Goal: Task Accomplishment & Management: Manage account settings

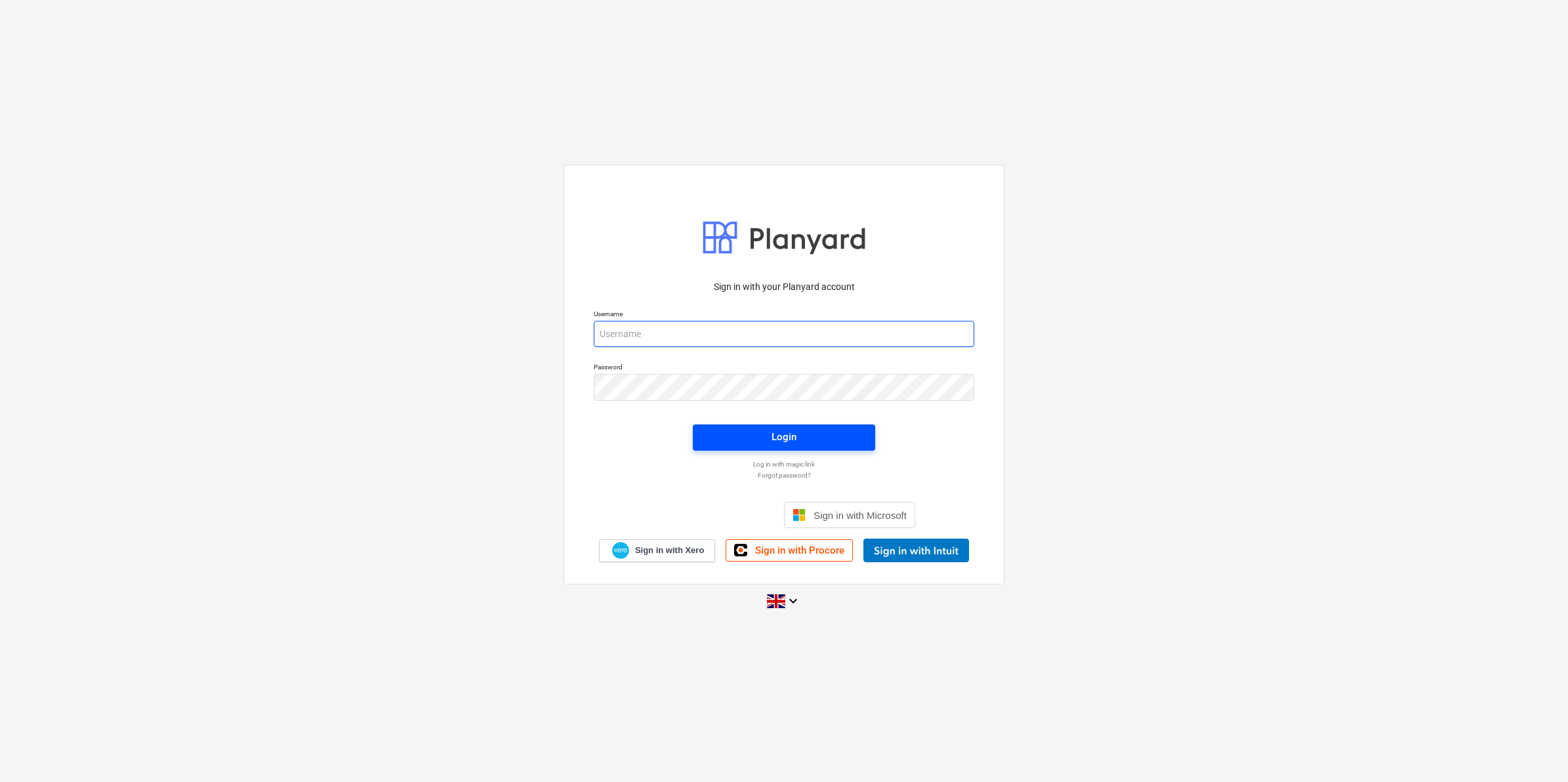
type input "[PERSON_NAME][EMAIL_ADDRESS][PERSON_NAME][DOMAIN_NAME]"
click at [788, 427] on button "Login" at bounding box center [784, 437] width 182 height 26
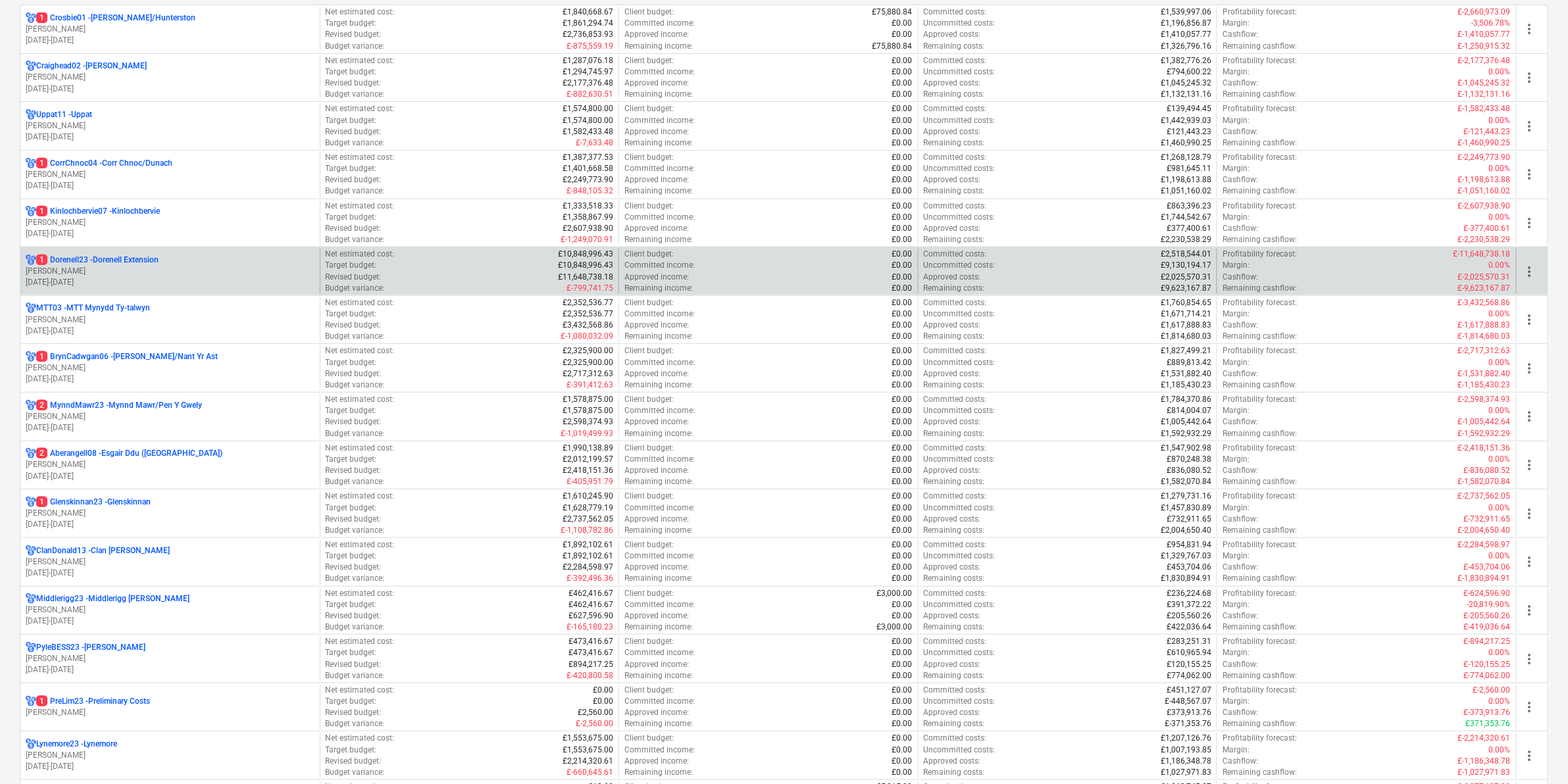
scroll to position [246, 0]
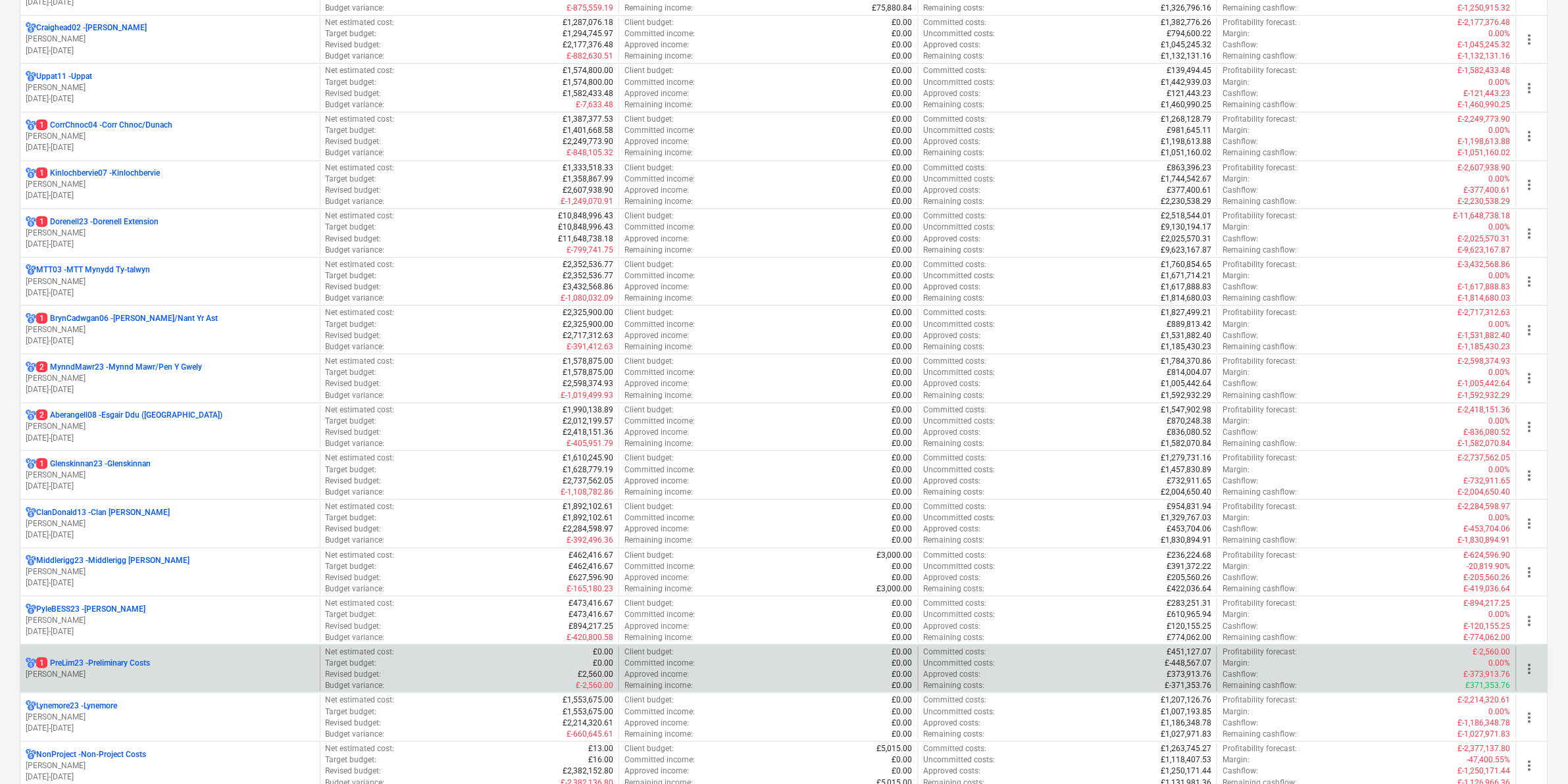
click at [123, 662] on p "1 PreLim23 - Preliminary Costs" at bounding box center [93, 663] width 114 height 11
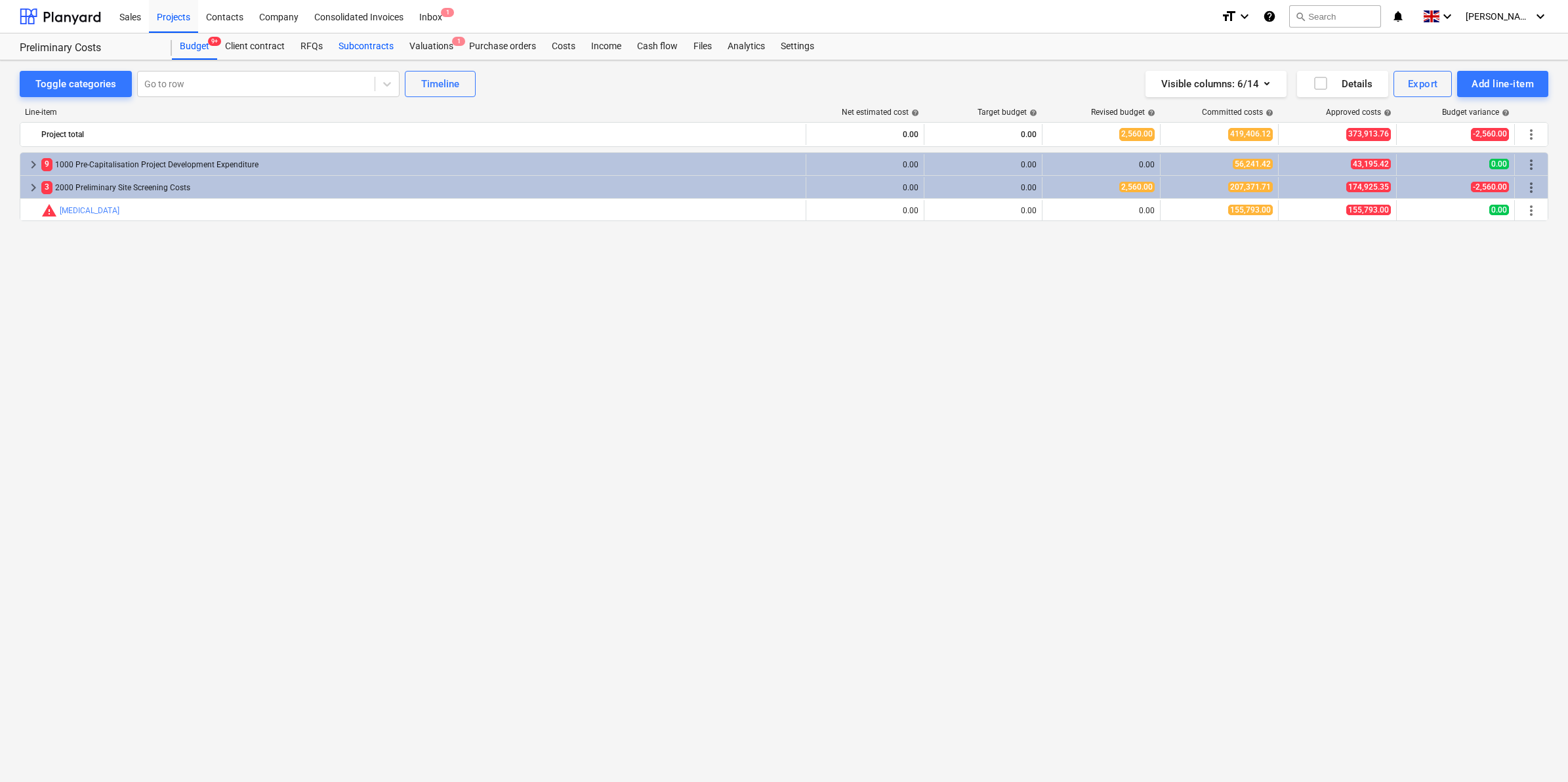
click at [368, 47] on div "Subcontracts" at bounding box center [366, 46] width 71 height 26
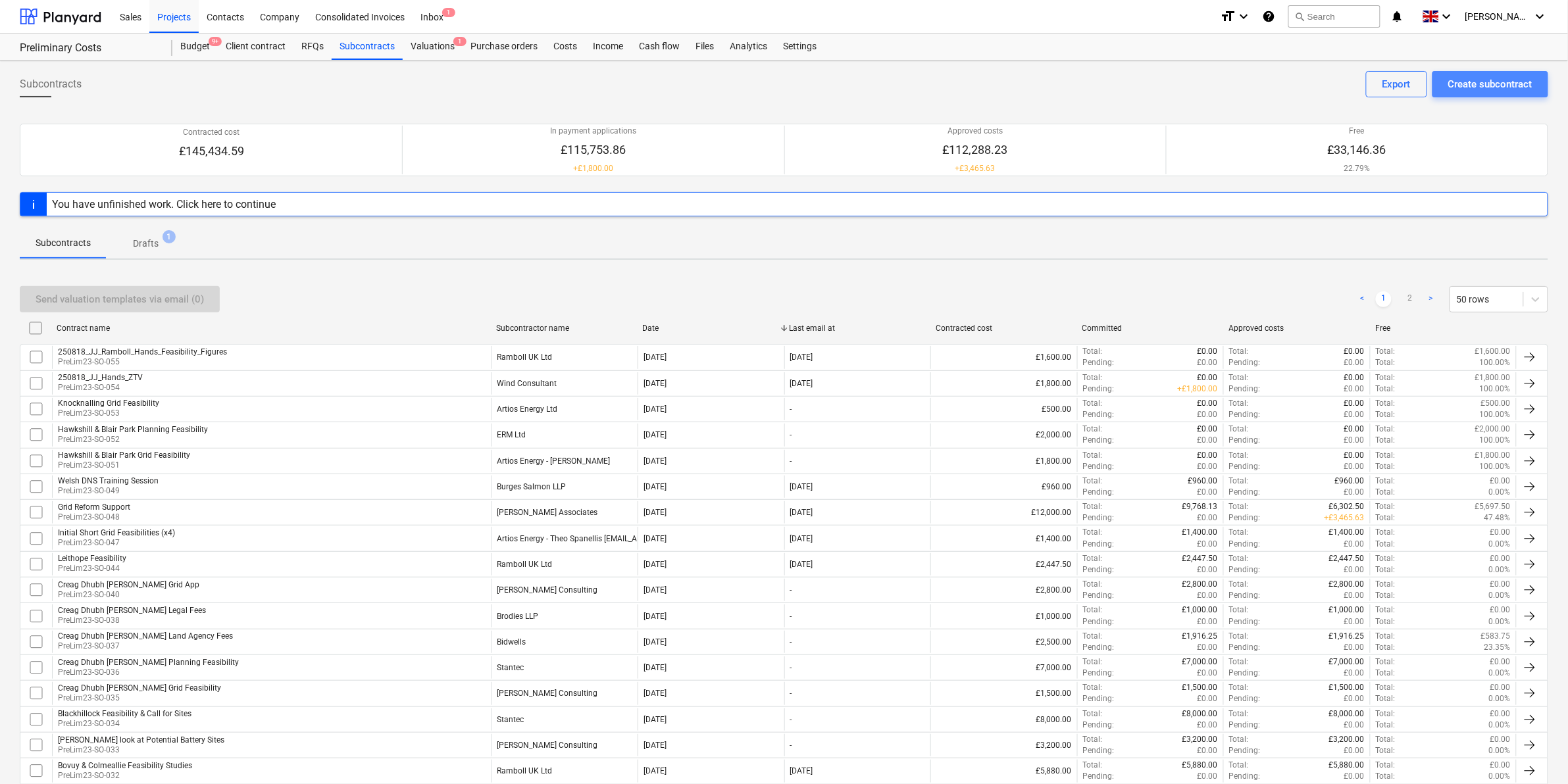
click at [1478, 82] on div "Create subcontract" at bounding box center [1490, 85] width 84 height 17
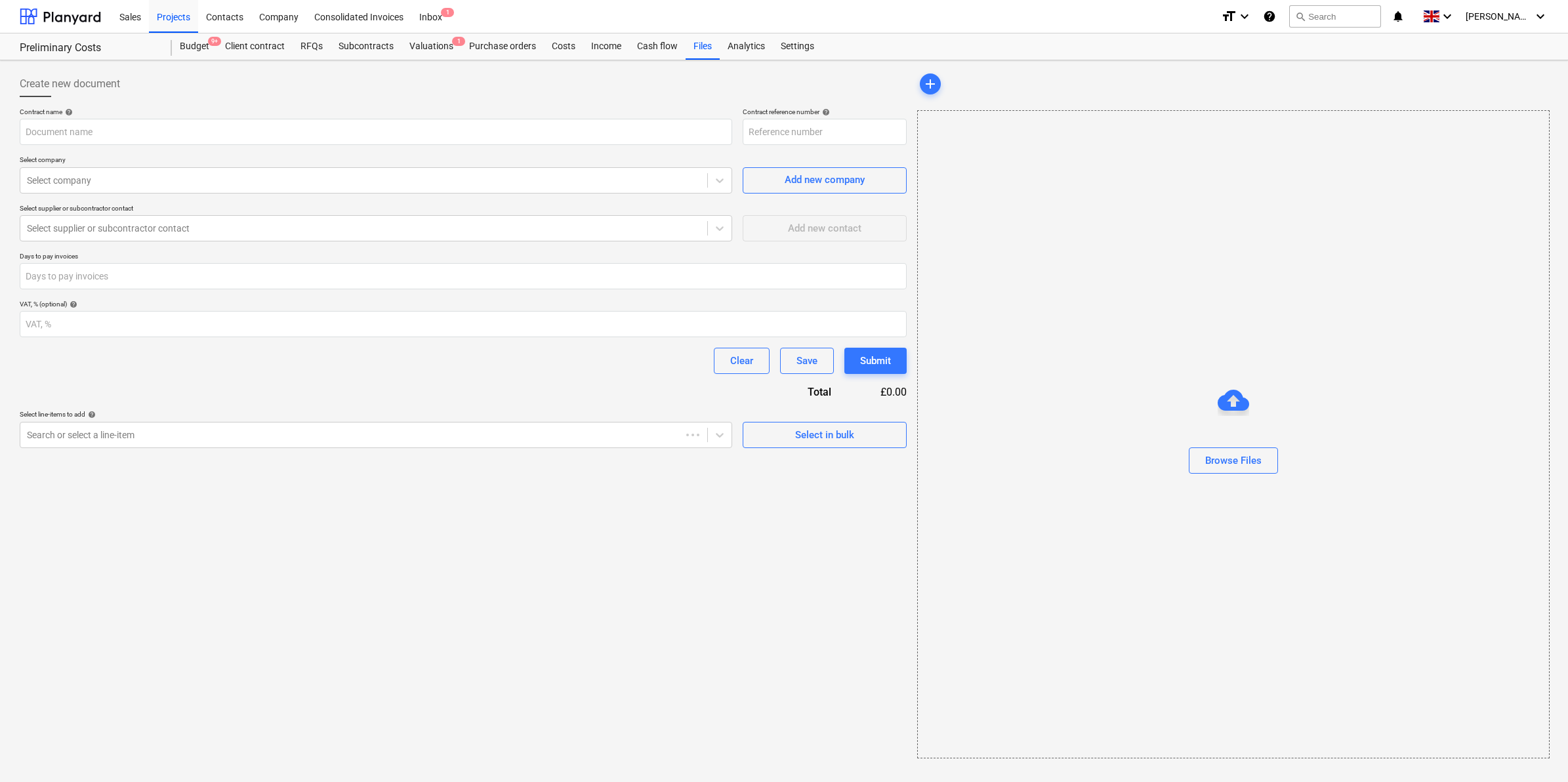
type input "PreLim23-SO-056"
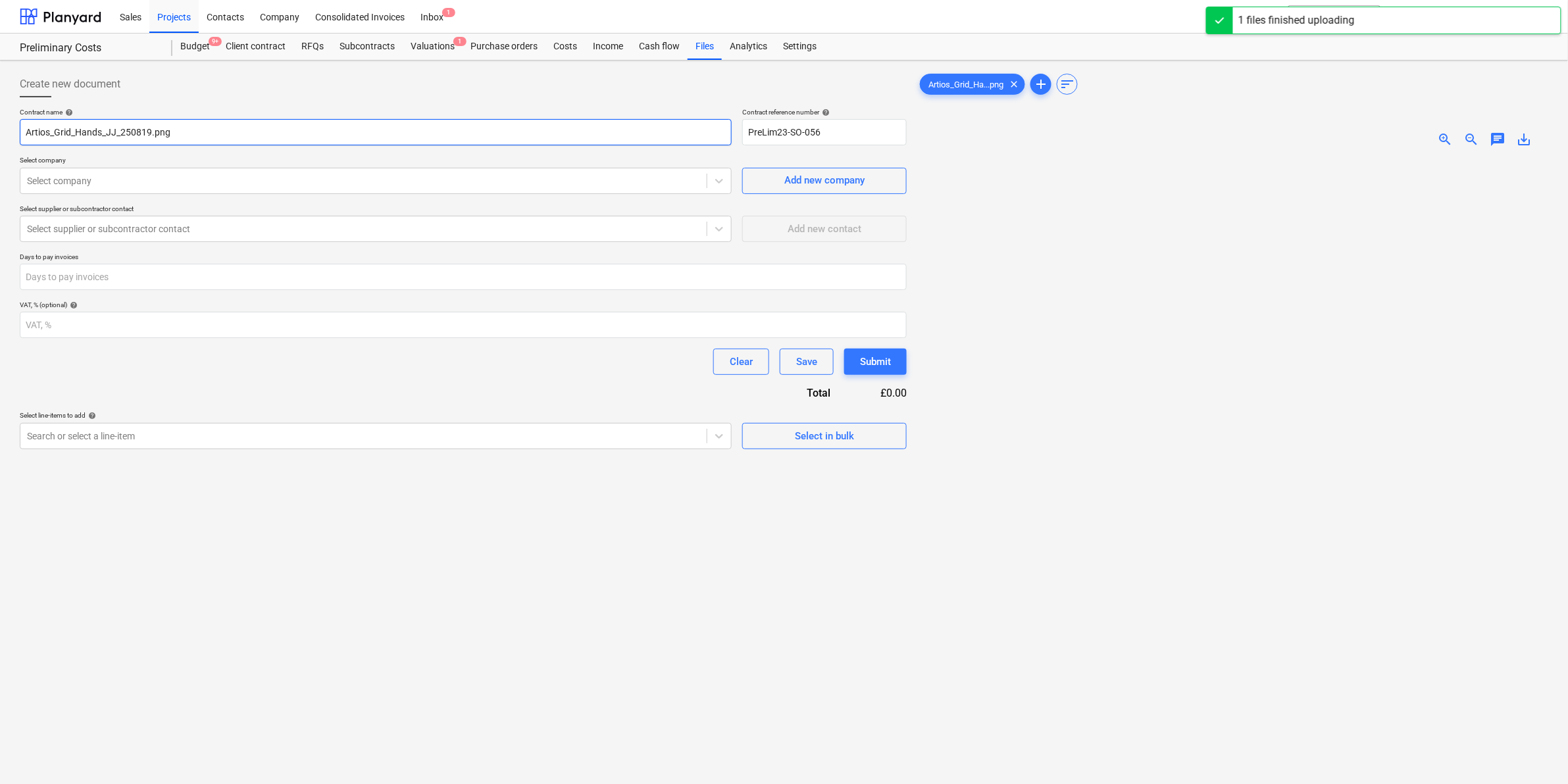
click at [231, 139] on input "Artios_Grid_Hands_JJ_250819.png" at bounding box center [376, 132] width 712 height 26
drag, startPoint x: 231, startPoint y: 138, endPoint x: 2, endPoint y: 137, distance: 229.0
click at [2, 137] on div "Create new document Contract name help Artios_Grid_Hands_JJ_250819.png Contract…" at bounding box center [784, 488] width 1568 height 855
drag, startPoint x: 281, startPoint y: 130, endPoint x: 153, endPoint y: 131, distance: 128.0
click at [153, 131] on input "250819_JJ_Artios_Grid_Hands_JJ_250819.png" at bounding box center [376, 132] width 712 height 26
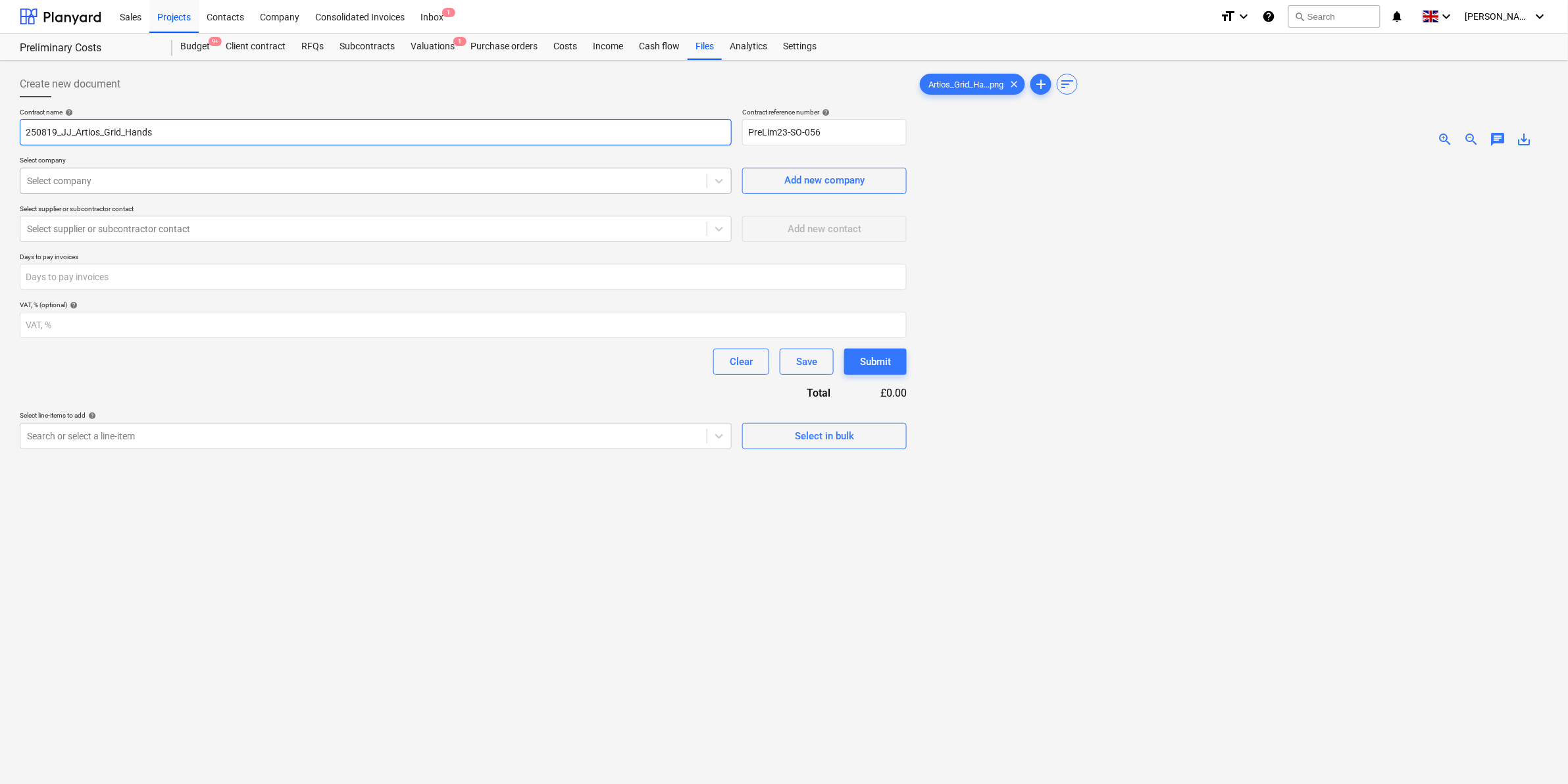
type input "250819_JJ_Artios_Grid_Hands"
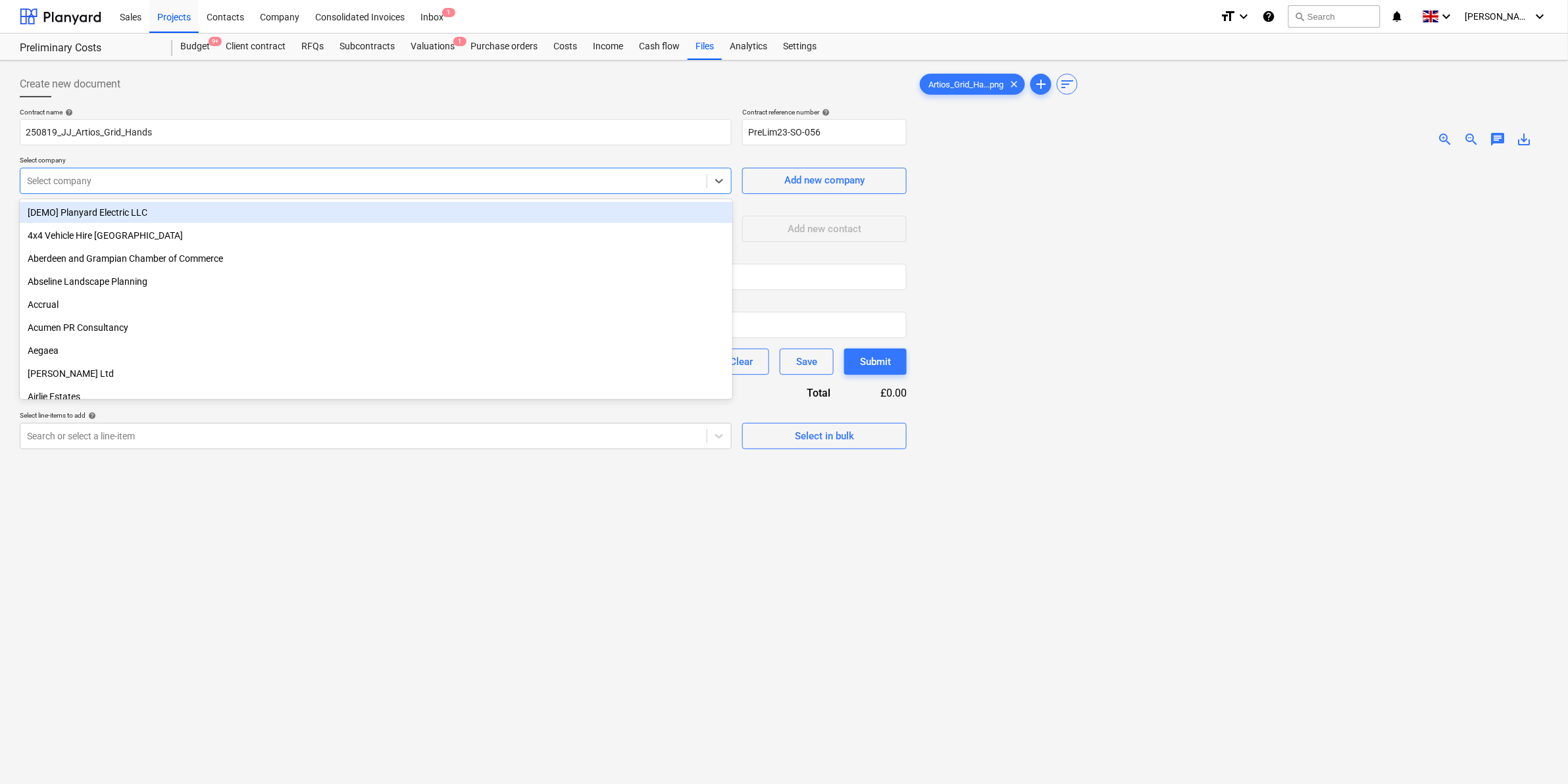
click at [398, 175] on div at bounding box center [363, 181] width 673 height 13
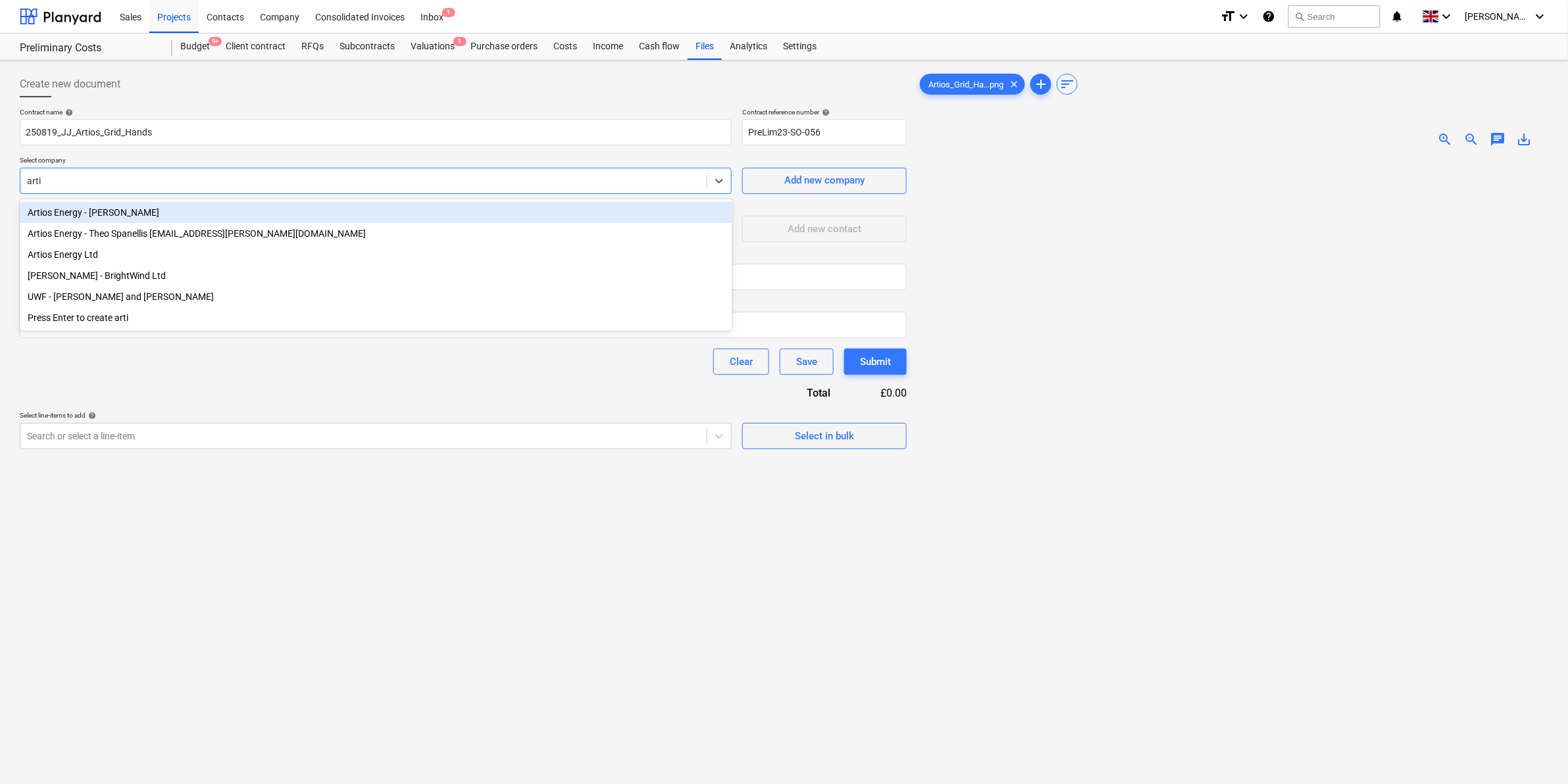
type input "artio"
click at [209, 212] on div "Artios Energy - [PERSON_NAME]" at bounding box center [376, 212] width 712 height 21
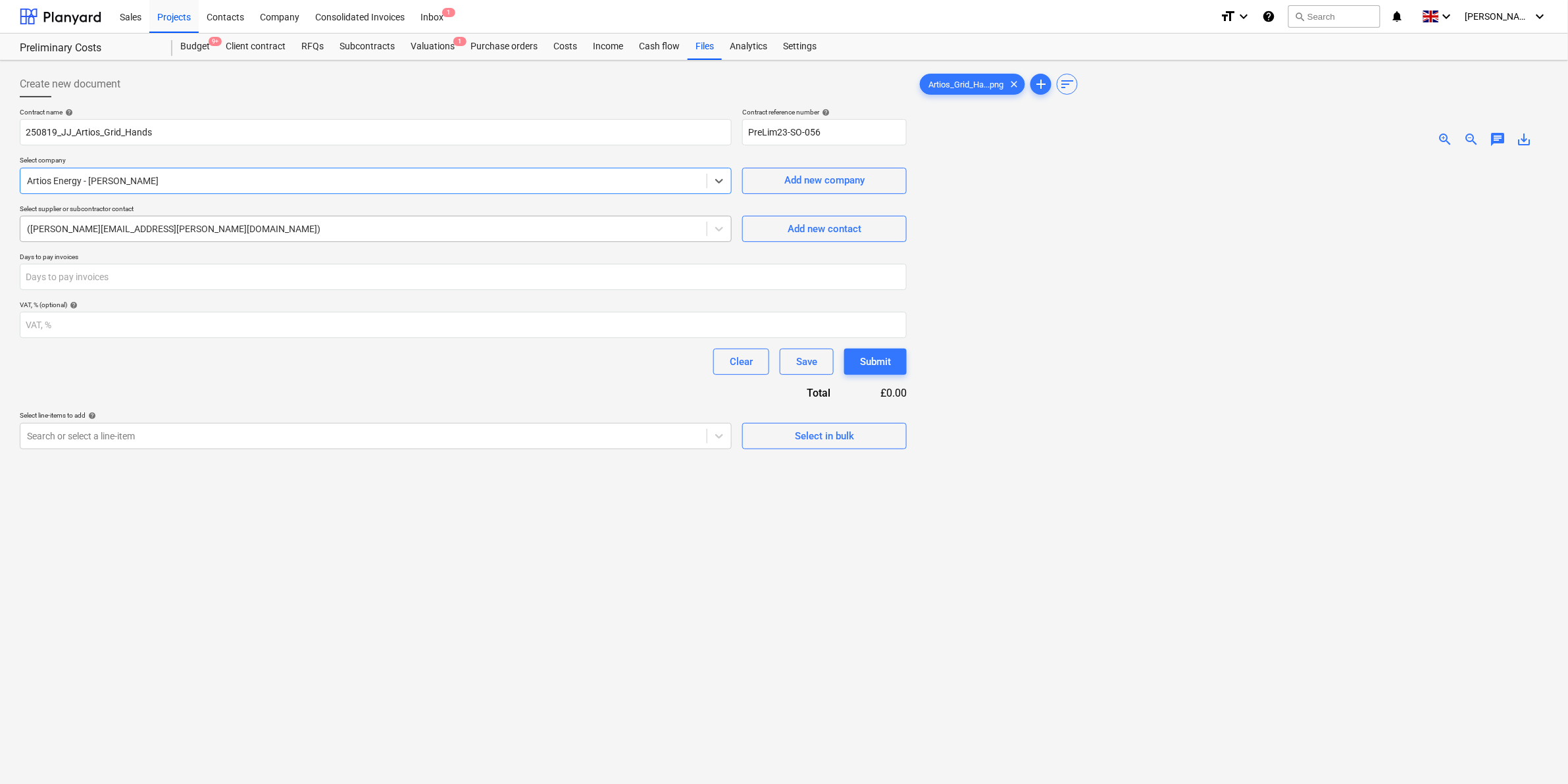
click at [296, 234] on div at bounding box center [363, 229] width 673 height 13
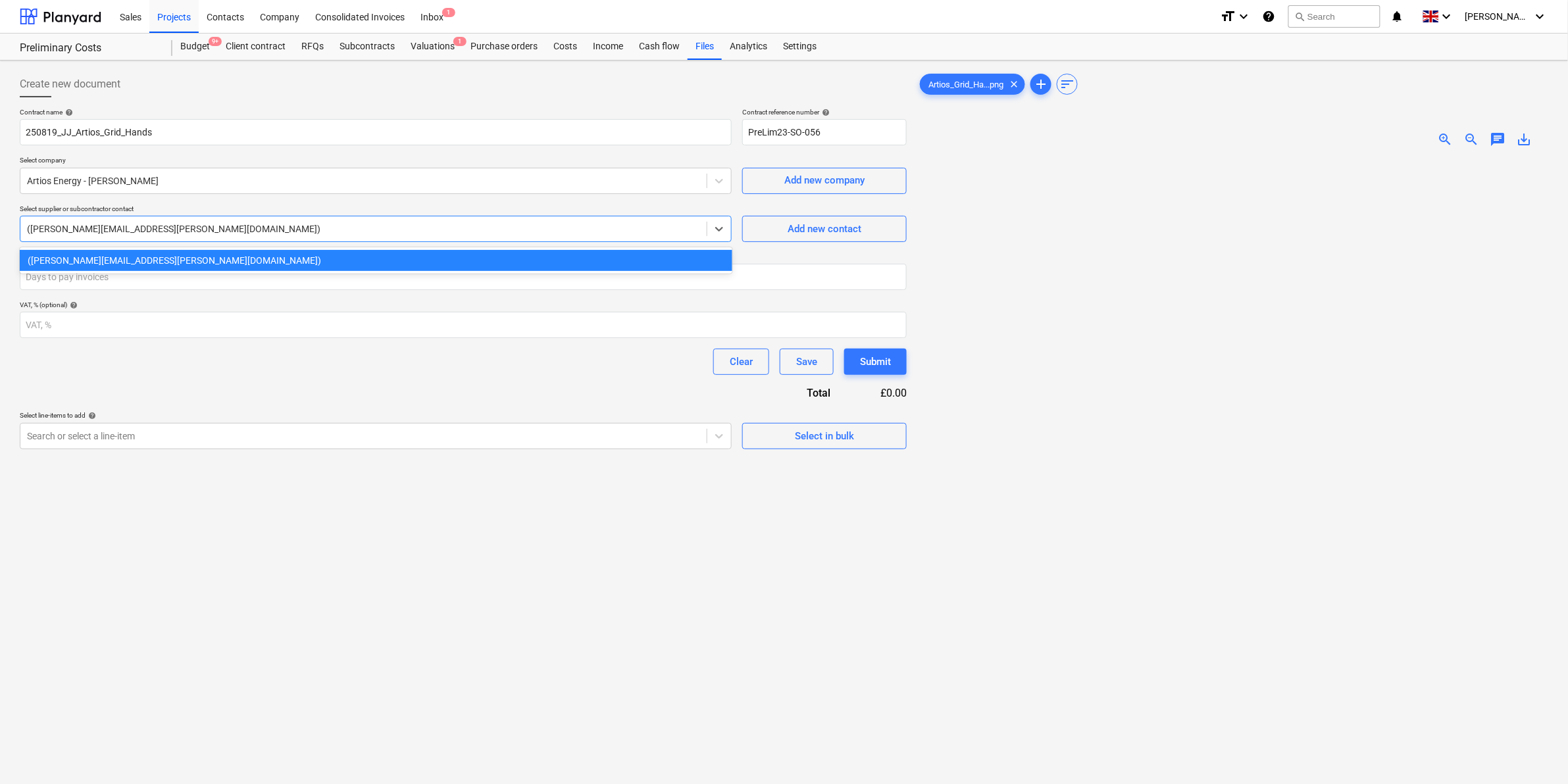
click at [301, 228] on div at bounding box center [363, 229] width 673 height 13
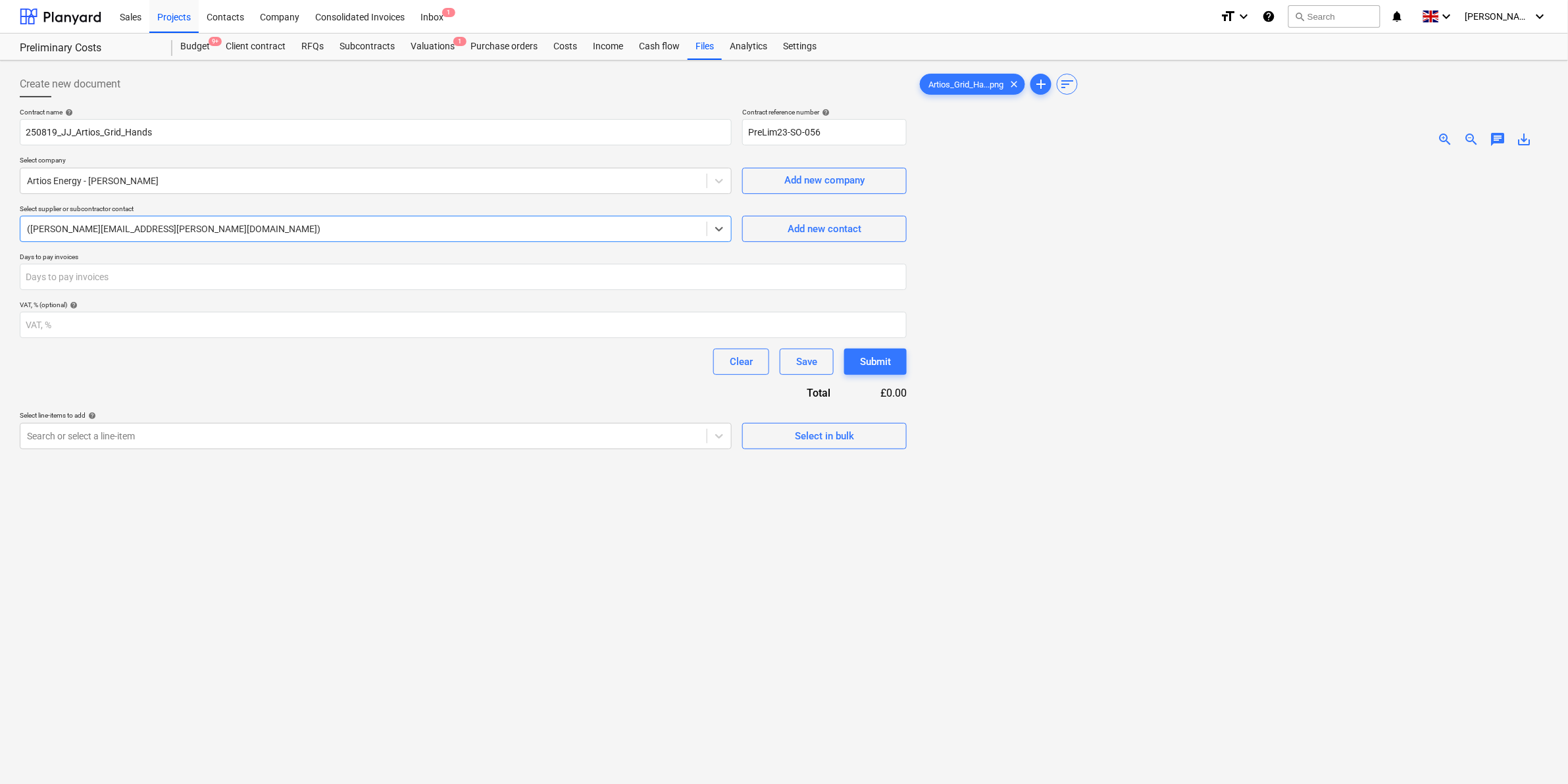
click at [261, 166] on p "Select company" at bounding box center [376, 161] width 712 height 11
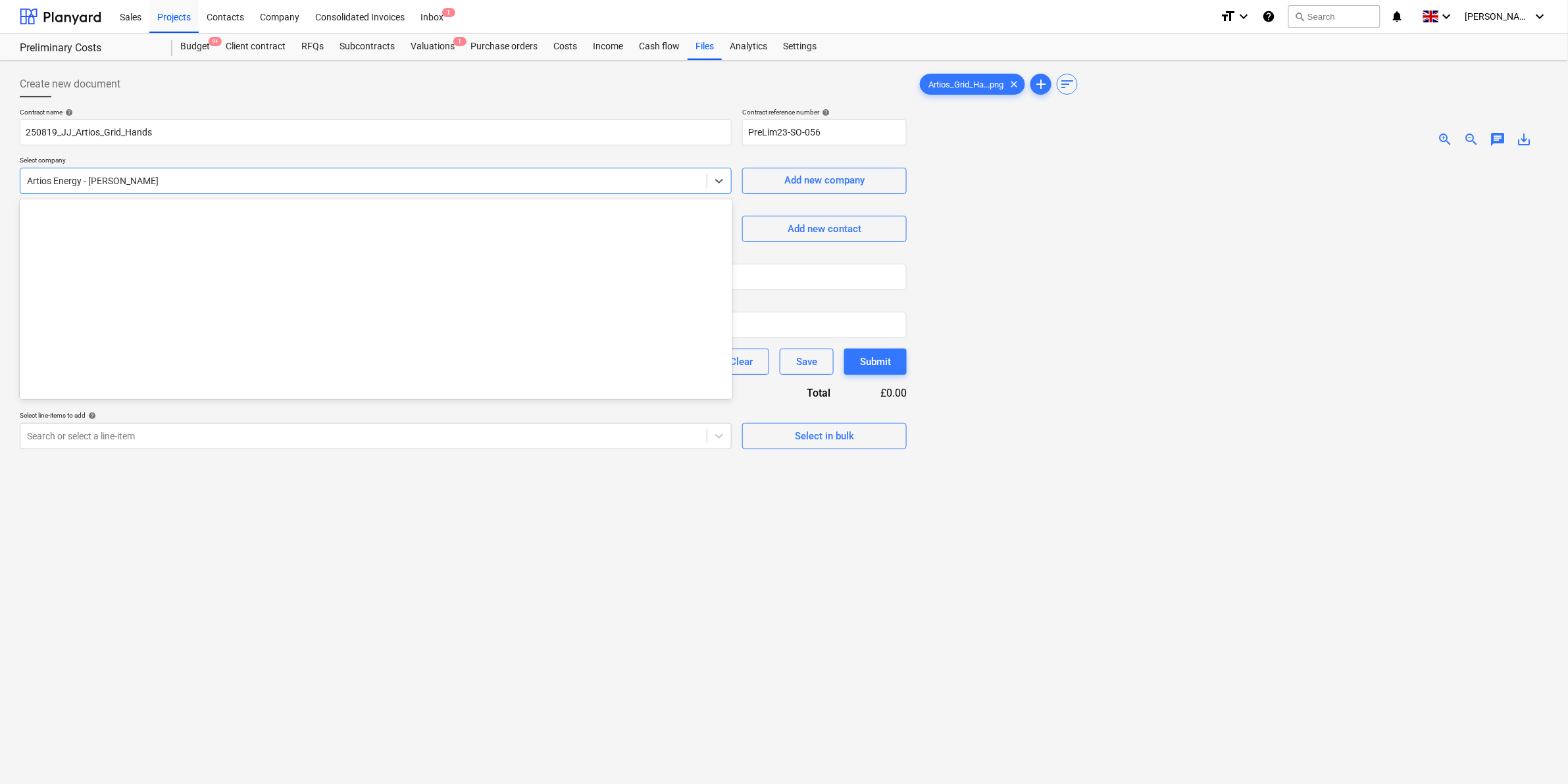
click at [281, 172] on div "Artios Energy - [PERSON_NAME]" at bounding box center [364, 181] width 686 height 19
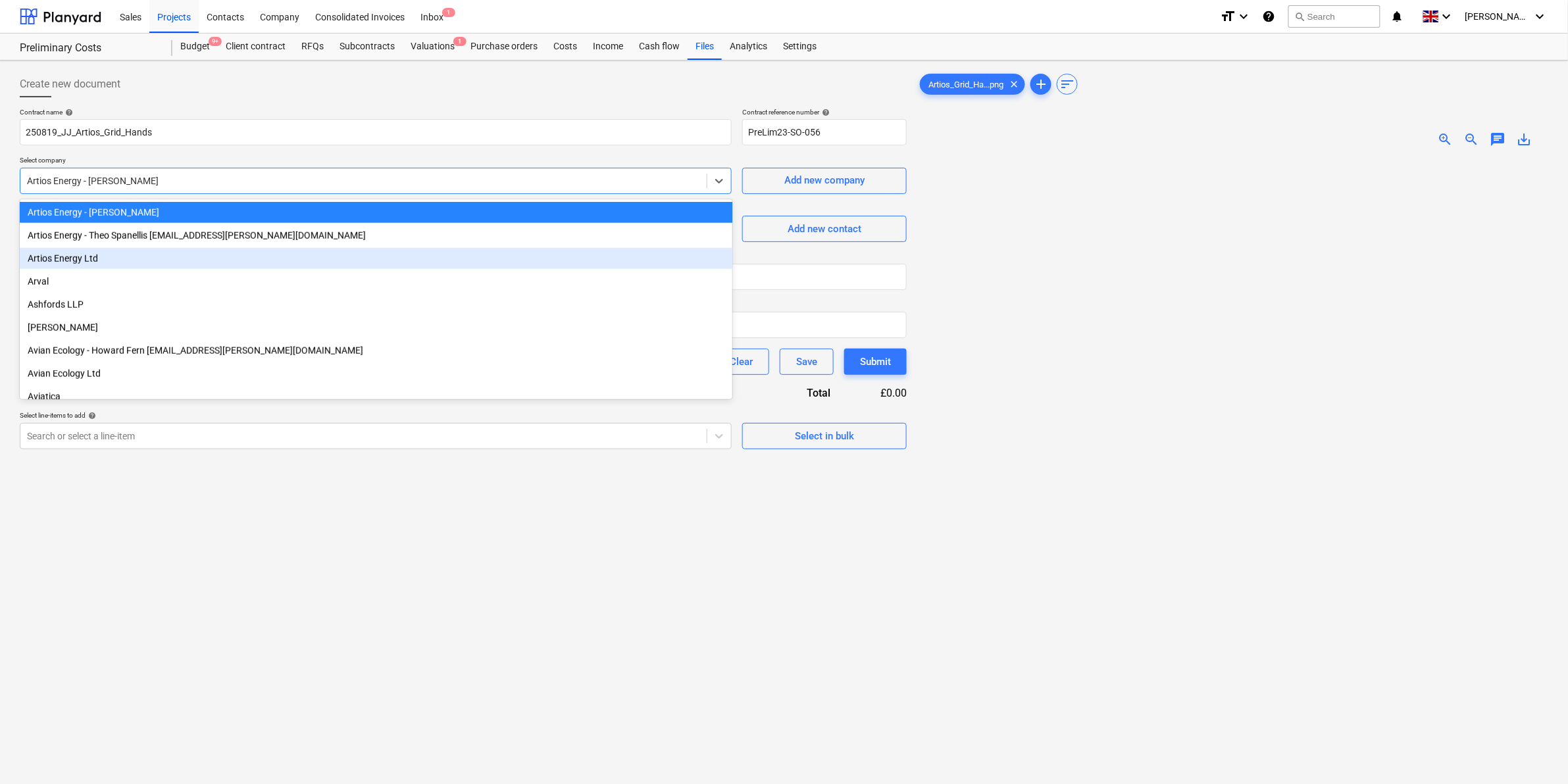
click at [119, 262] on div "Artios Energy Ltd" at bounding box center [376, 258] width 712 height 21
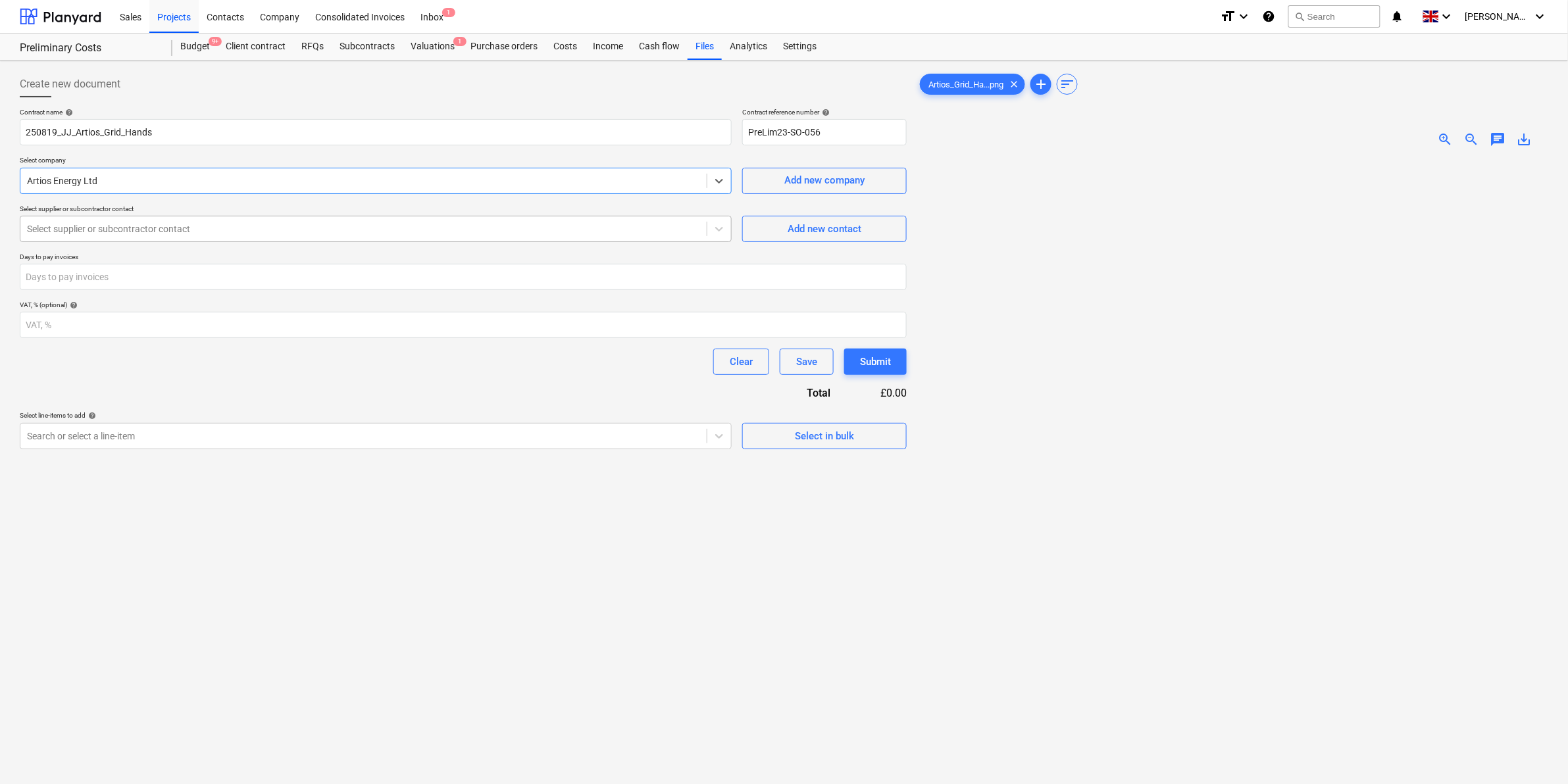
click at [234, 232] on div at bounding box center [363, 229] width 673 height 13
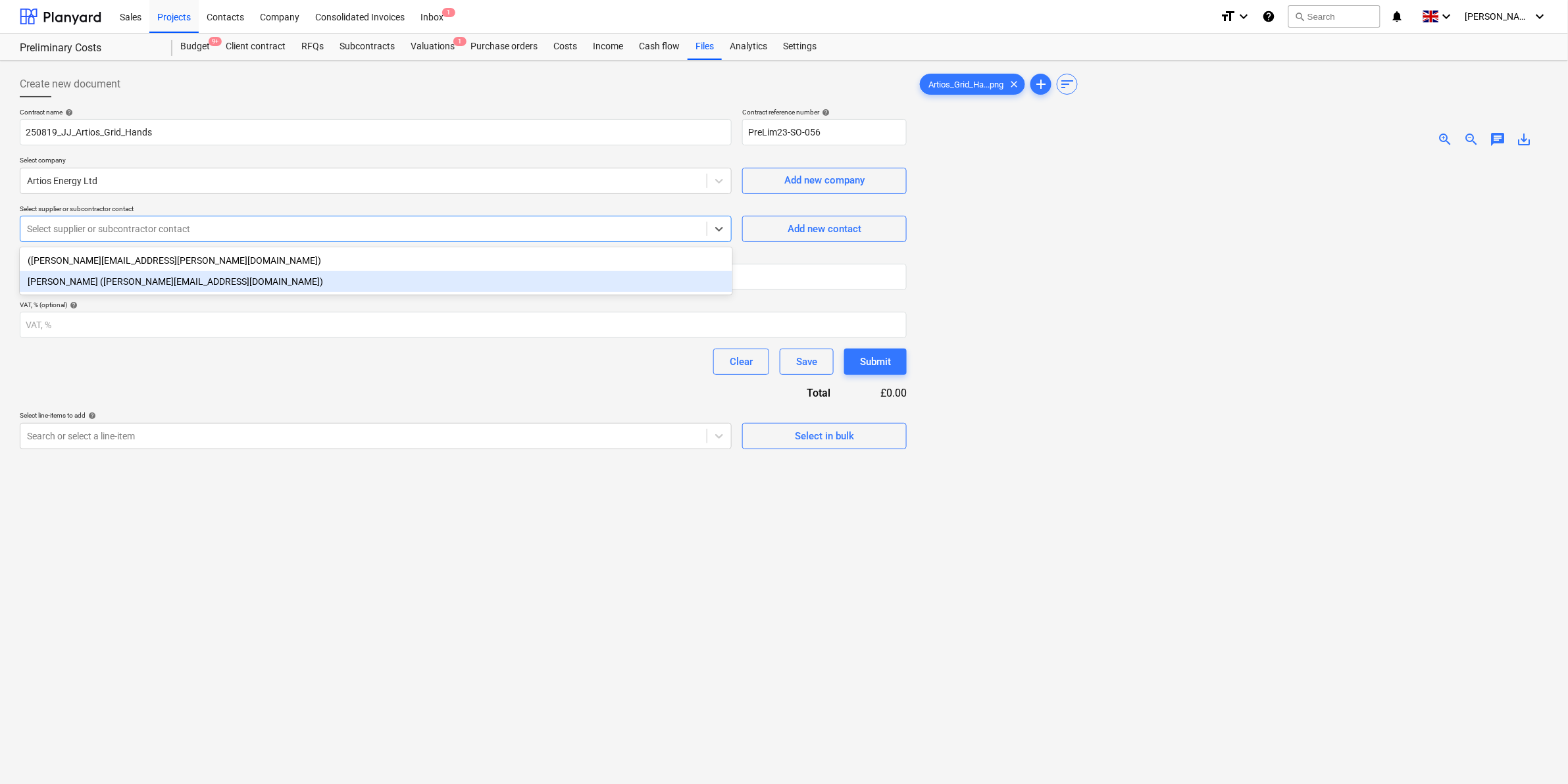
click at [214, 285] on div "[PERSON_NAME] ([PERSON_NAME][EMAIL_ADDRESS][DOMAIN_NAME])" at bounding box center [376, 282] width 712 height 21
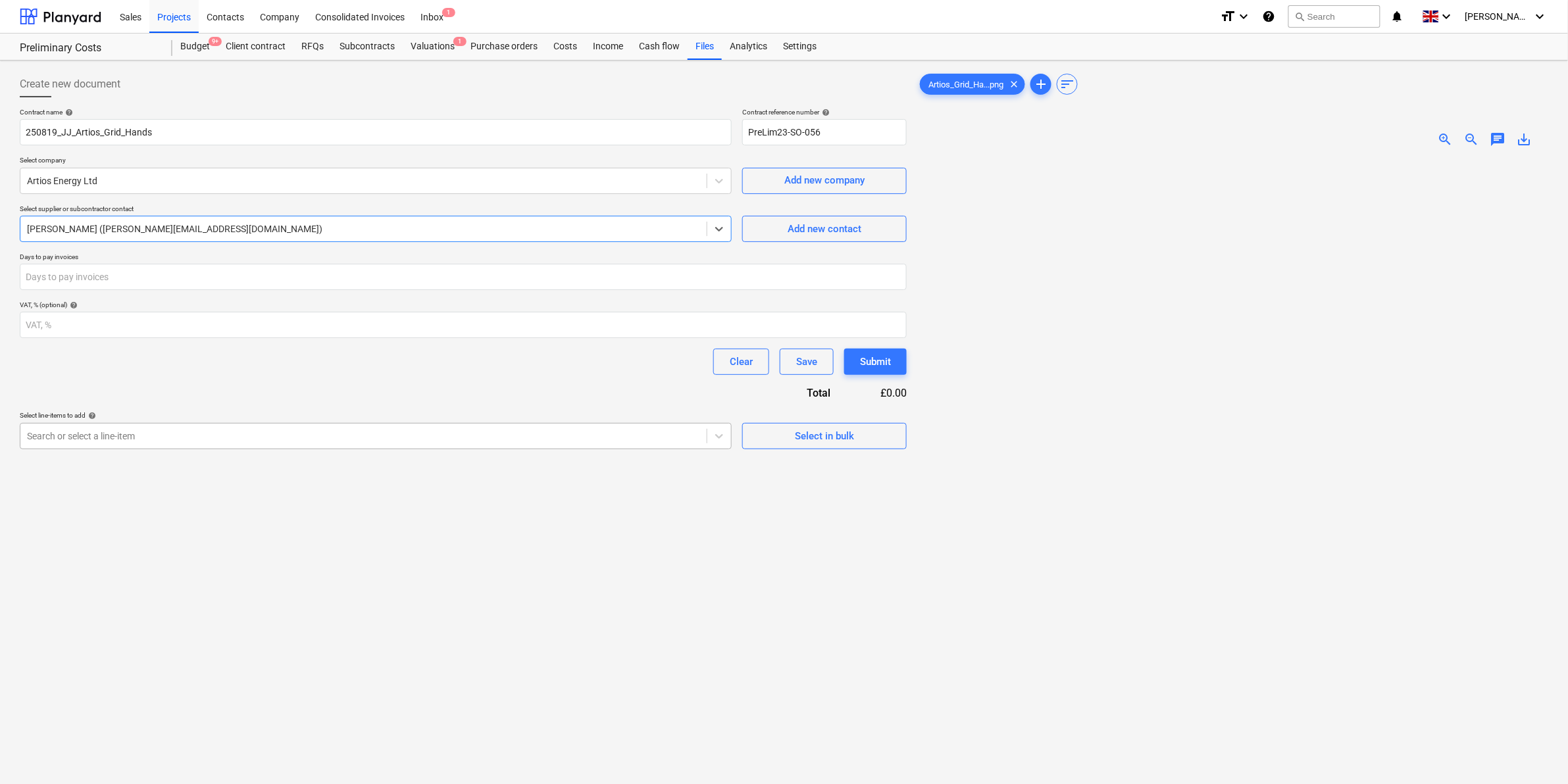
click at [654, 436] on div at bounding box center [363, 436] width 673 height 13
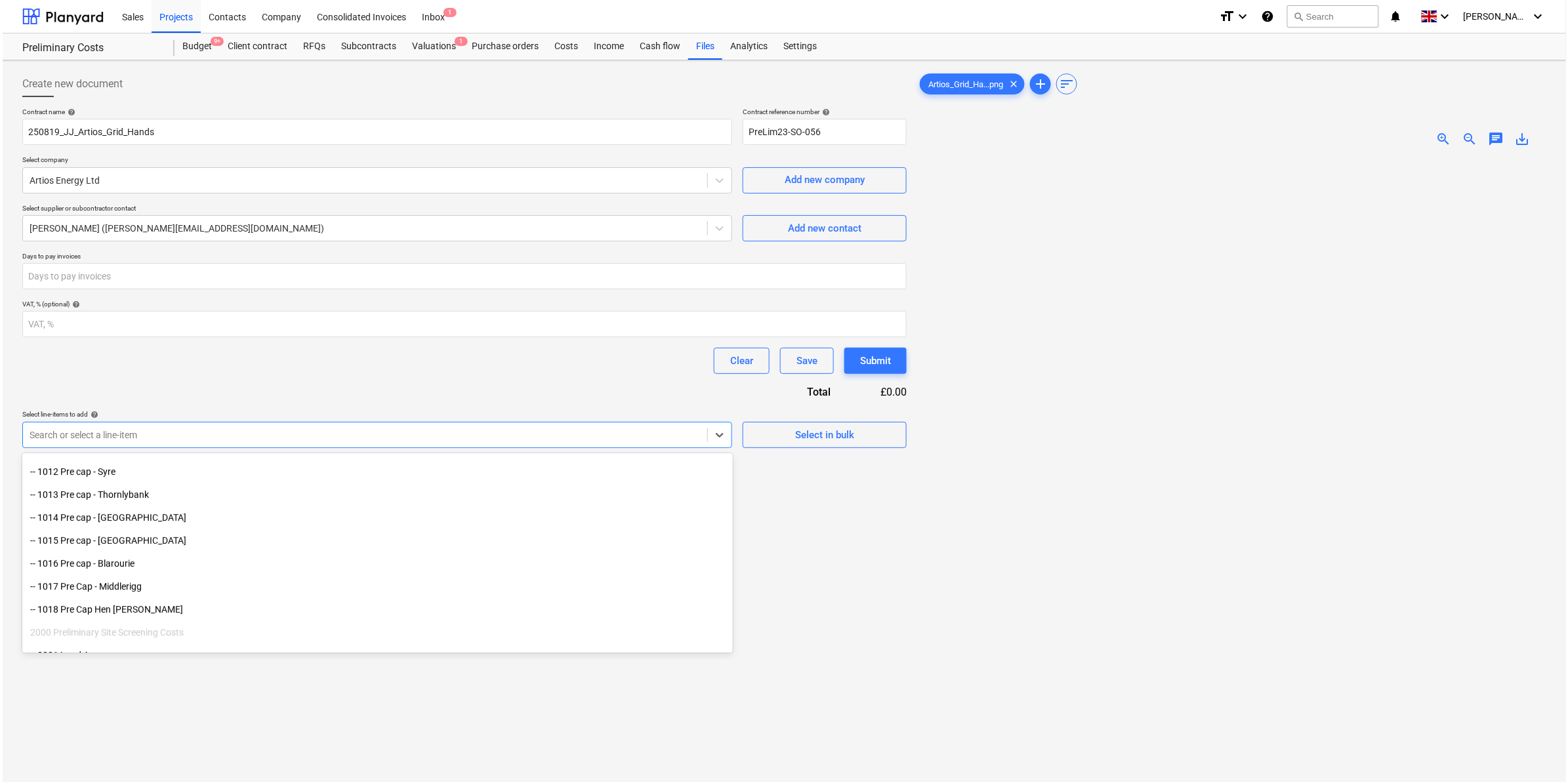
scroll to position [446, 0]
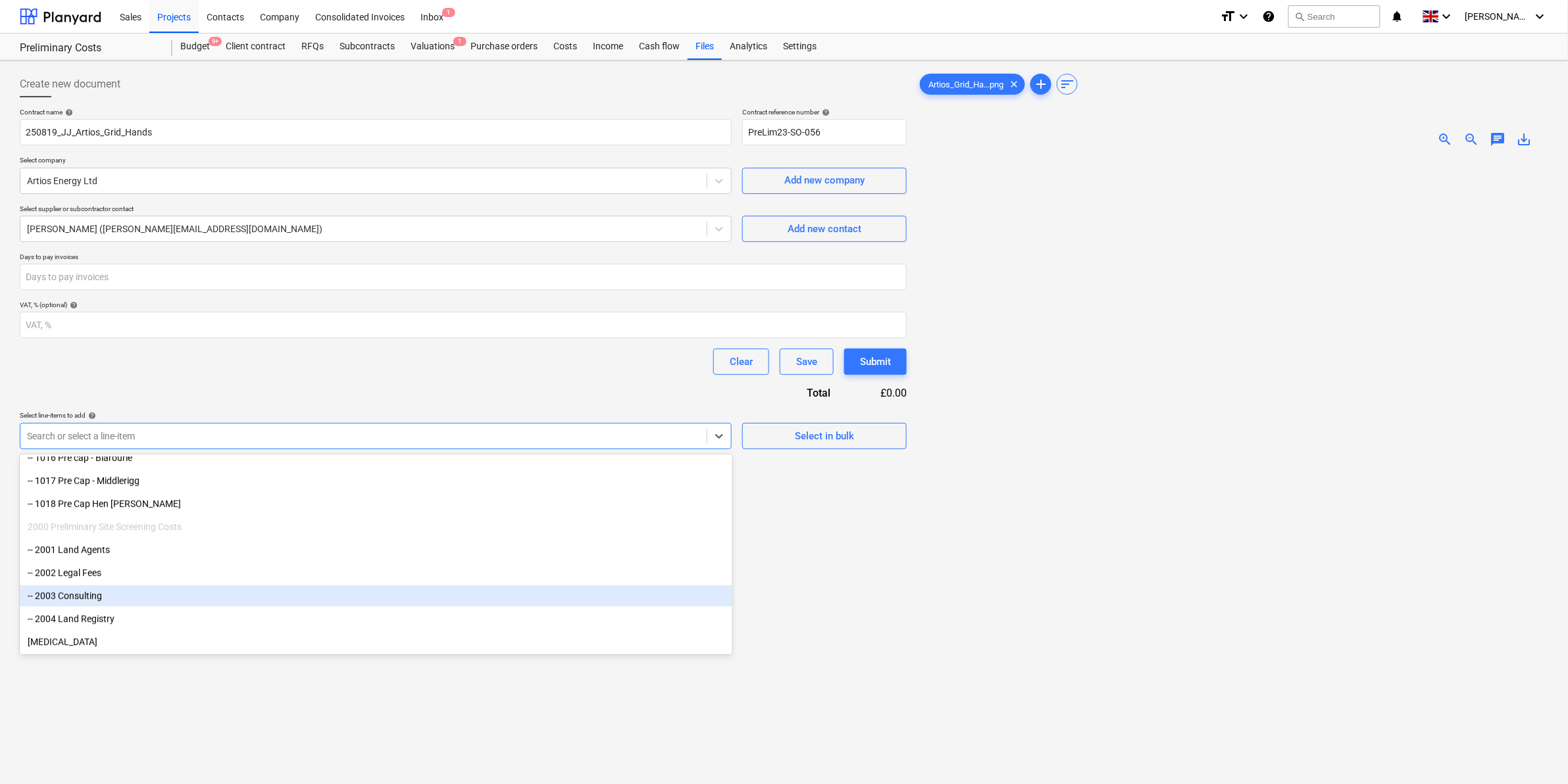
click at [271, 590] on div "-- 2003 Consulting" at bounding box center [376, 596] width 712 height 21
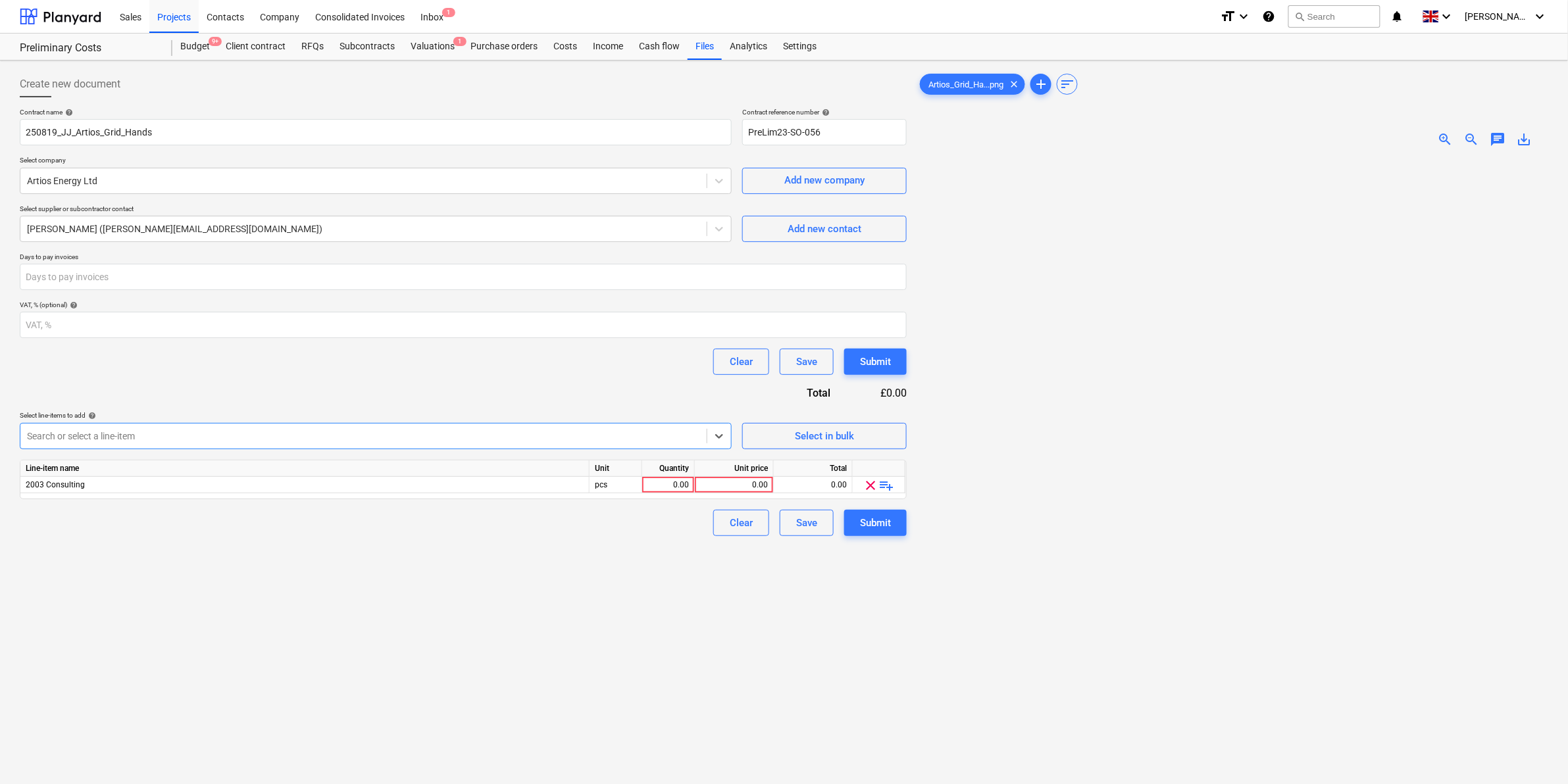
click at [472, 589] on div "Create new document Contract name help 250819_JJ_Artios_Grid_Hands Contract ref…" at bounding box center [463, 488] width 898 height 845
click at [737, 482] on div "0.00" at bounding box center [734, 485] width 68 height 17
type input "3150"
click at [516, 595] on div "Create new document Contract name help 250819_JJ_Artios_Grid_Hands Contract ref…" at bounding box center [463, 488] width 898 height 845
click at [674, 482] on div "0.00" at bounding box center [668, 485] width 41 height 17
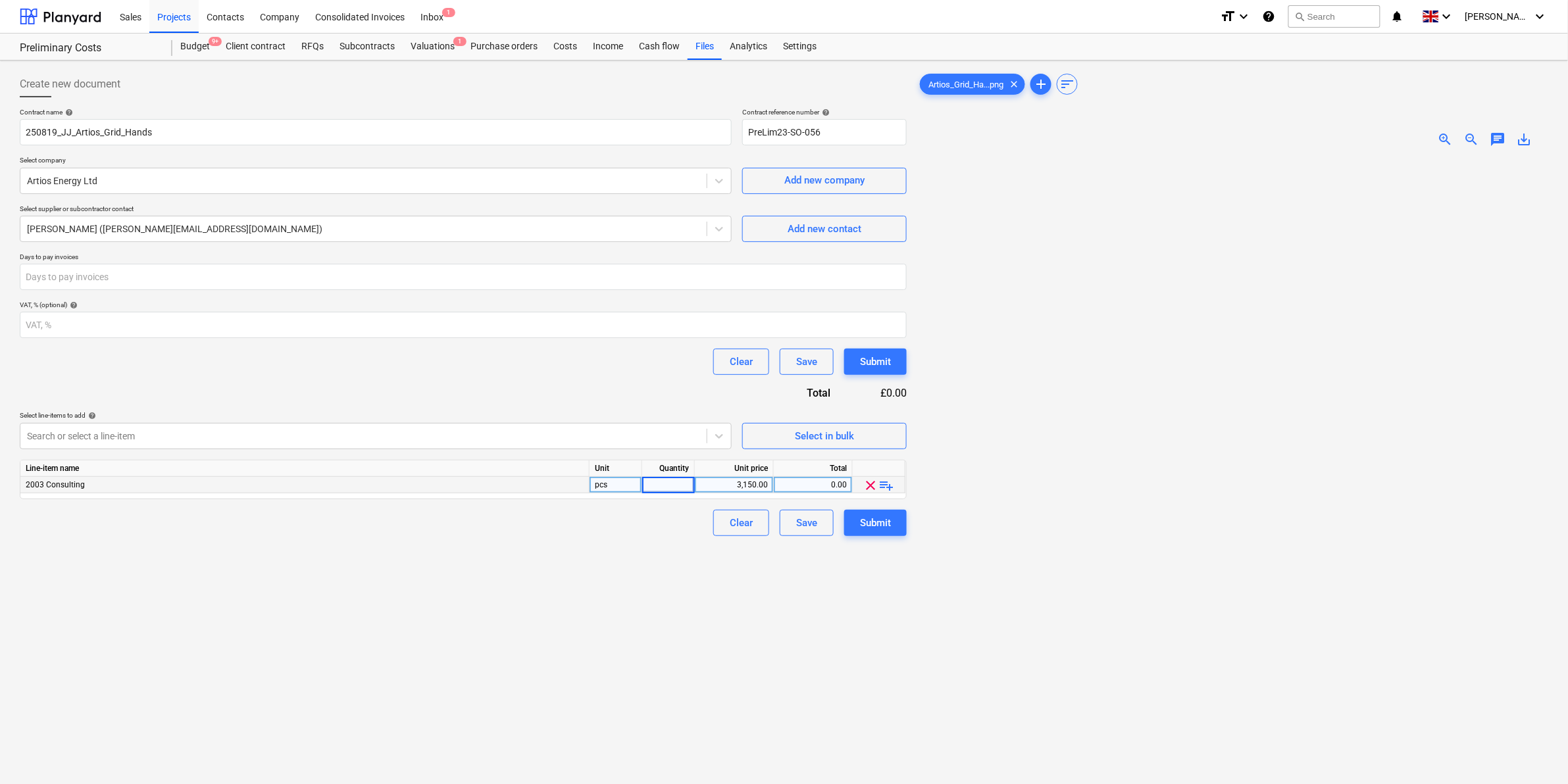
type input "1"
click at [849, 666] on div "Create new document Contract name help 250819_JJ_Artios_Grid_Hands Contract ref…" at bounding box center [463, 488] width 898 height 845
click at [492, 283] on input "number" at bounding box center [463, 276] width 887 height 26
type input "30"
click at [756, 685] on div "Create new document Contract name help 250819_JJ_Artios_Grid_Hands Contract ref…" at bounding box center [463, 488] width 898 height 845
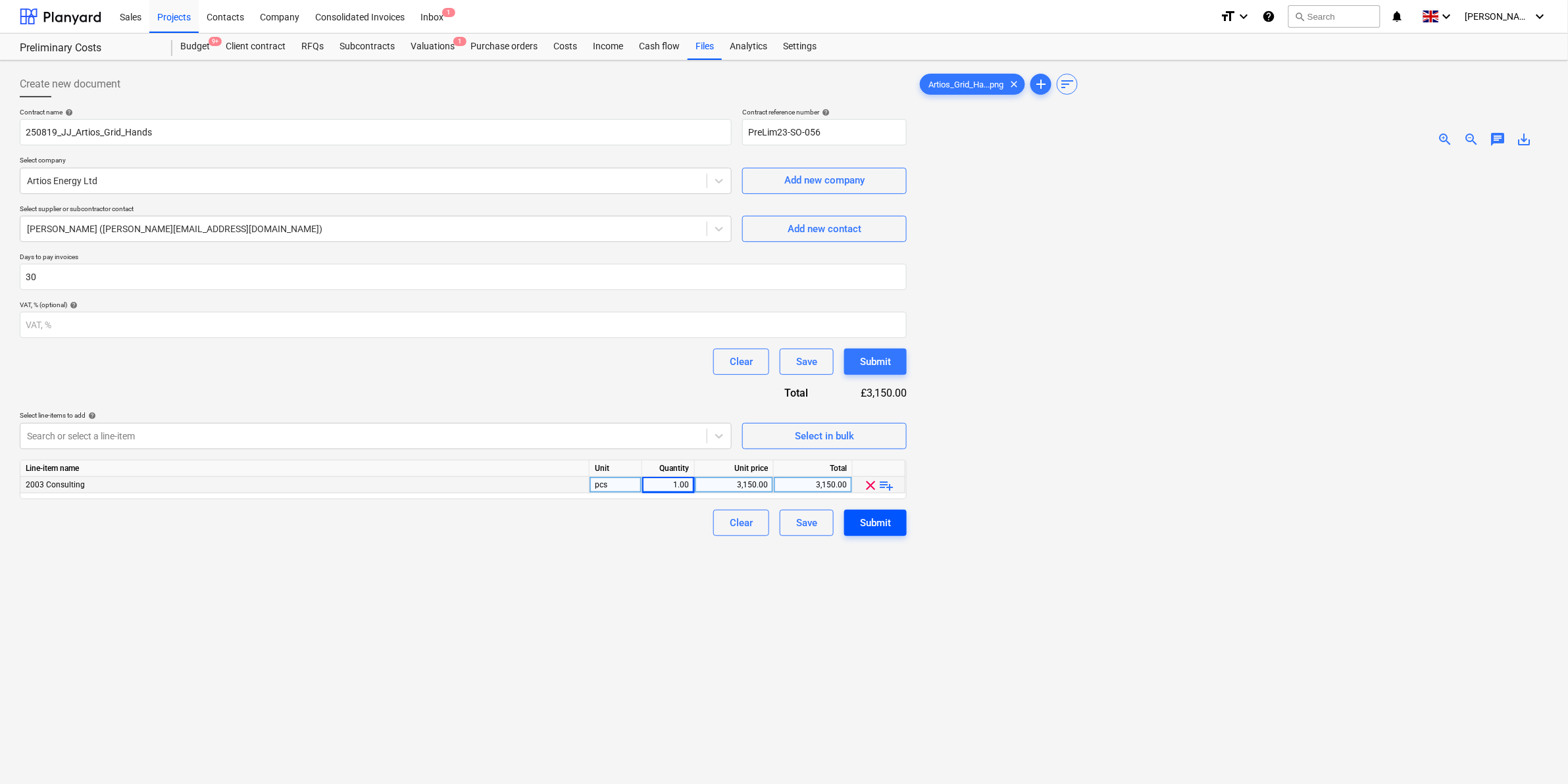
click at [876, 524] on div "Submit" at bounding box center [876, 523] width 31 height 17
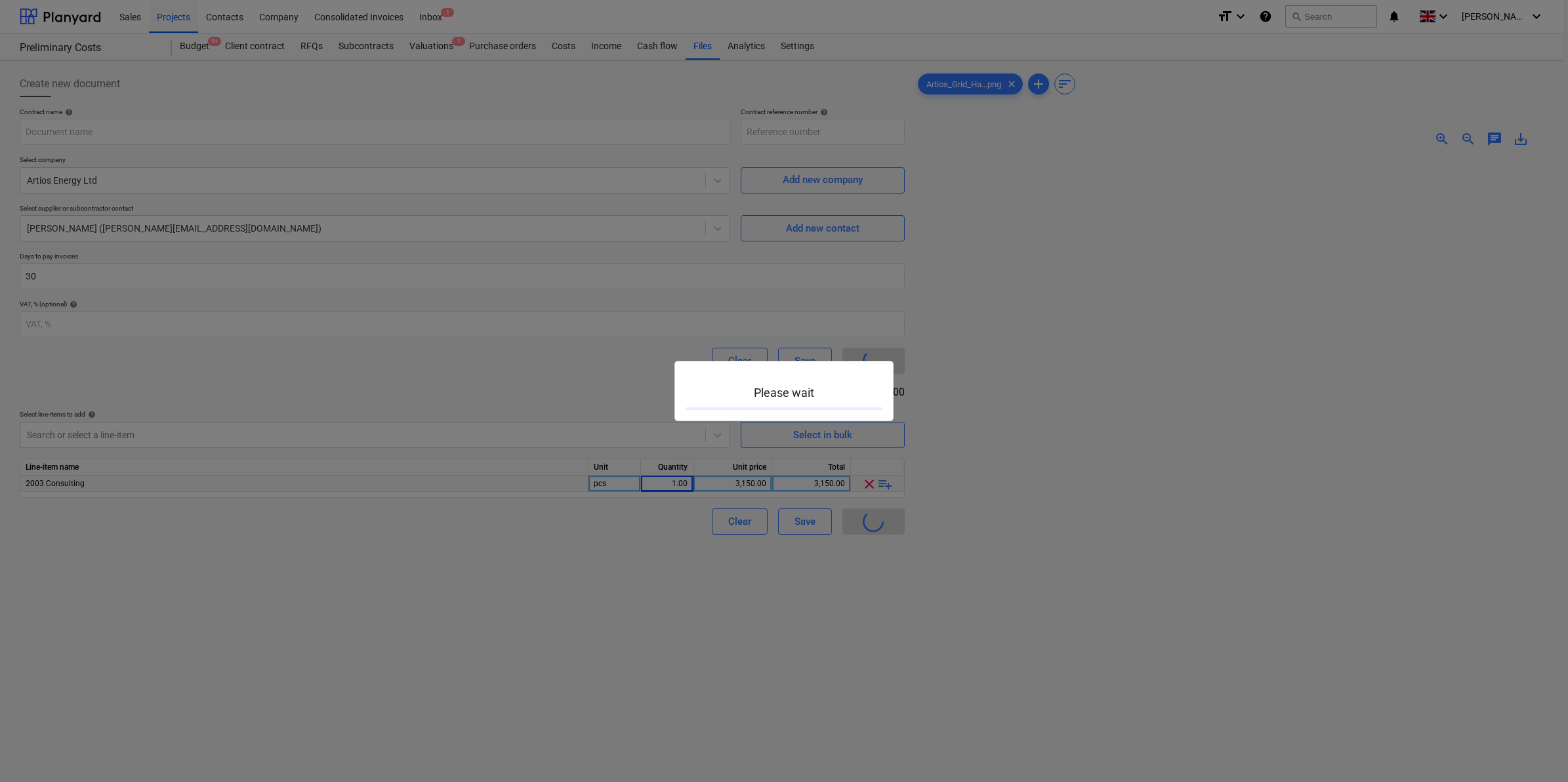
type input "PreLim23-SO-056"
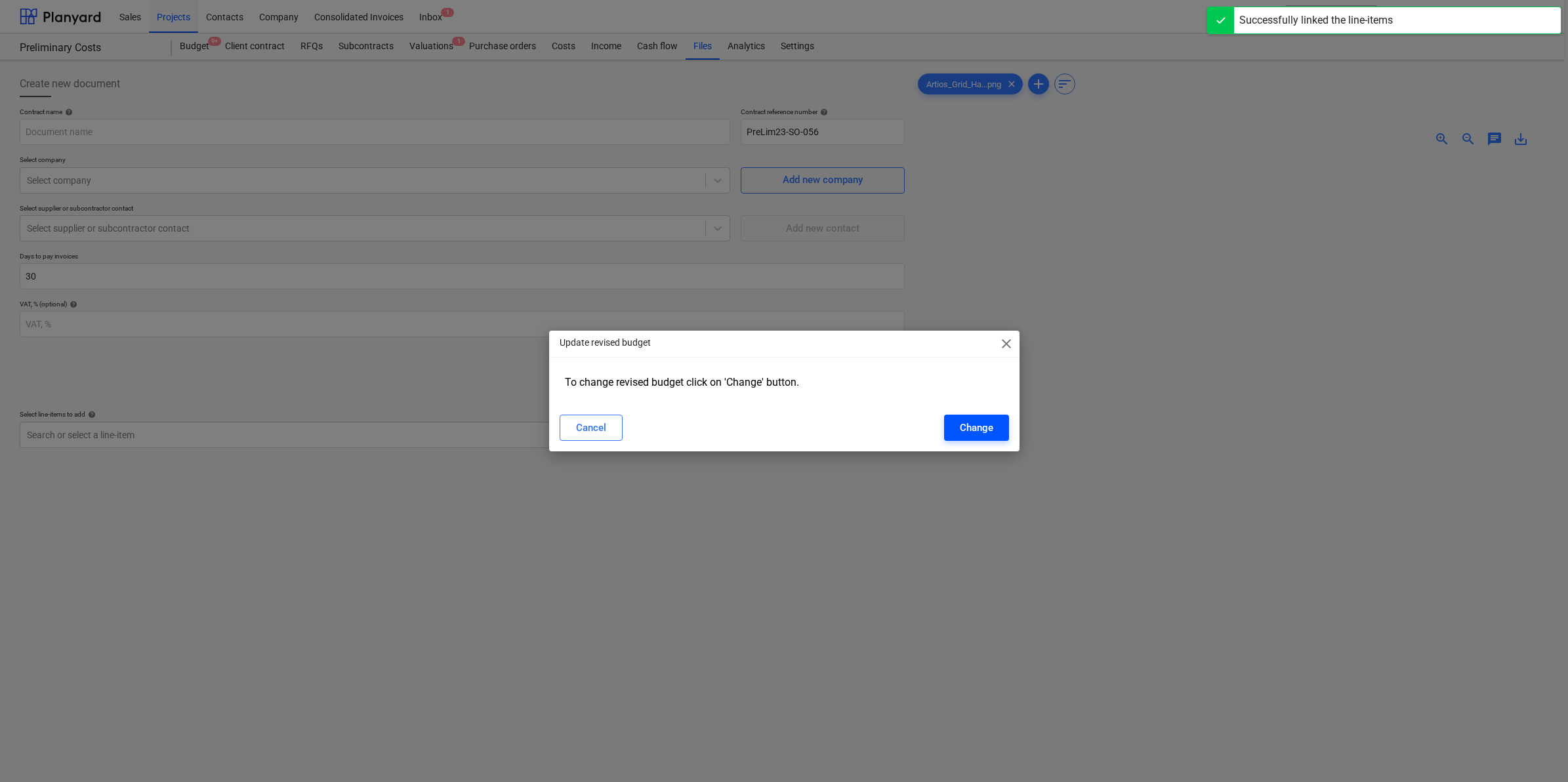
click at [985, 425] on div "Change" at bounding box center [977, 428] width 33 height 17
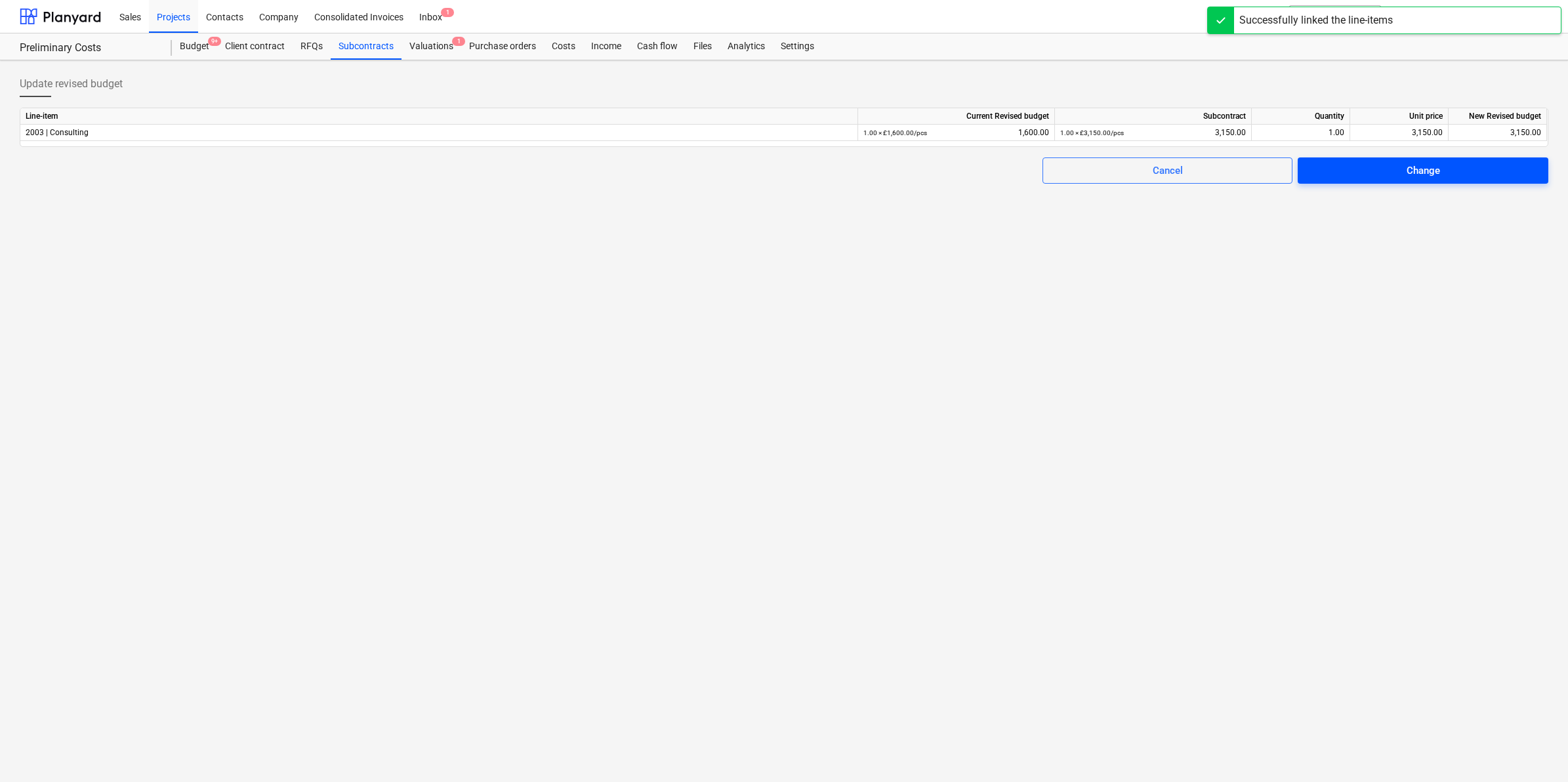
click at [1415, 162] on div "Change" at bounding box center [1423, 171] width 33 height 17
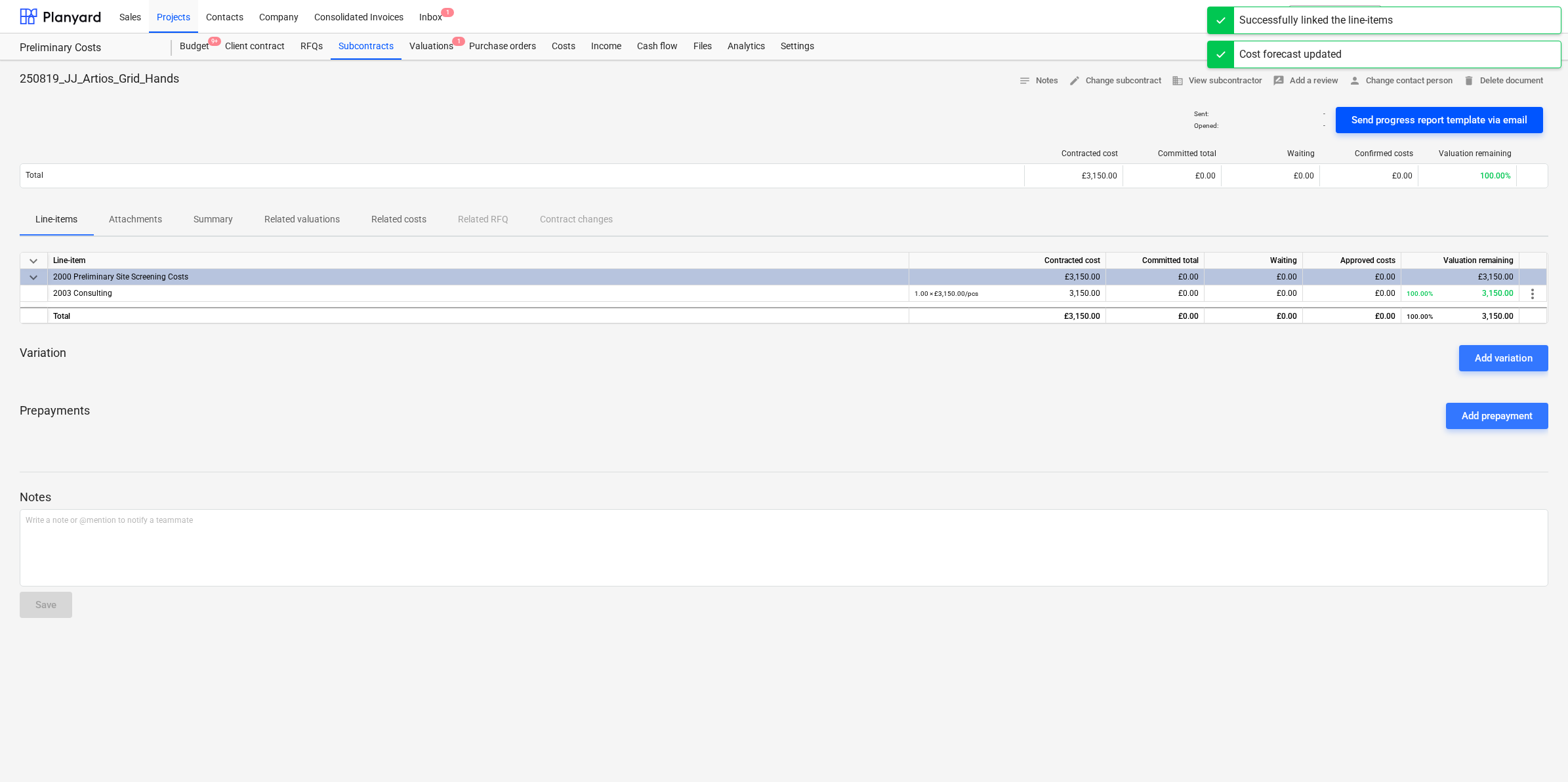
click at [1392, 120] on div "Send progress report template via email" at bounding box center [1439, 120] width 176 height 17
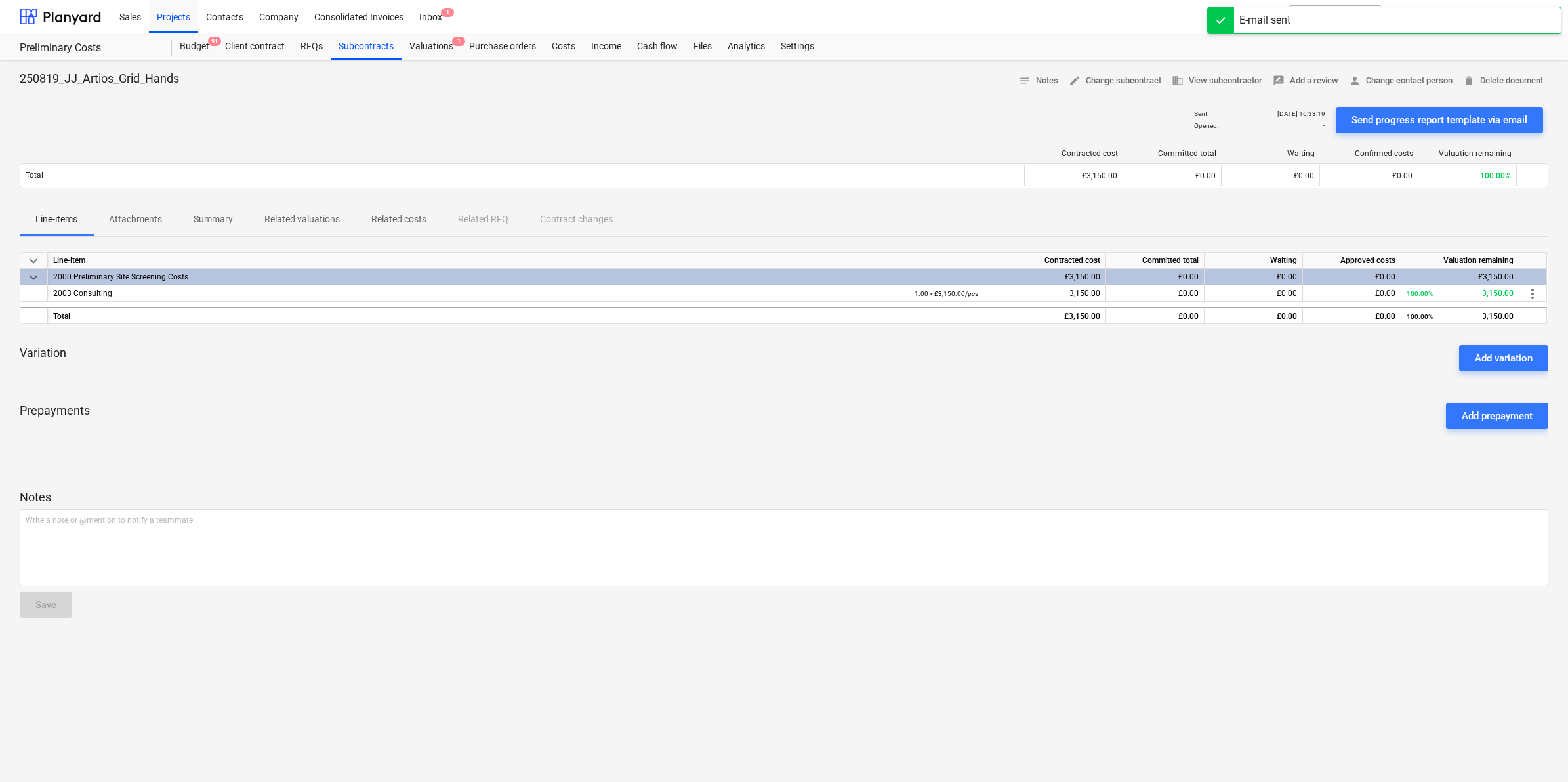
click at [215, 220] on p "Summary" at bounding box center [213, 219] width 39 height 14
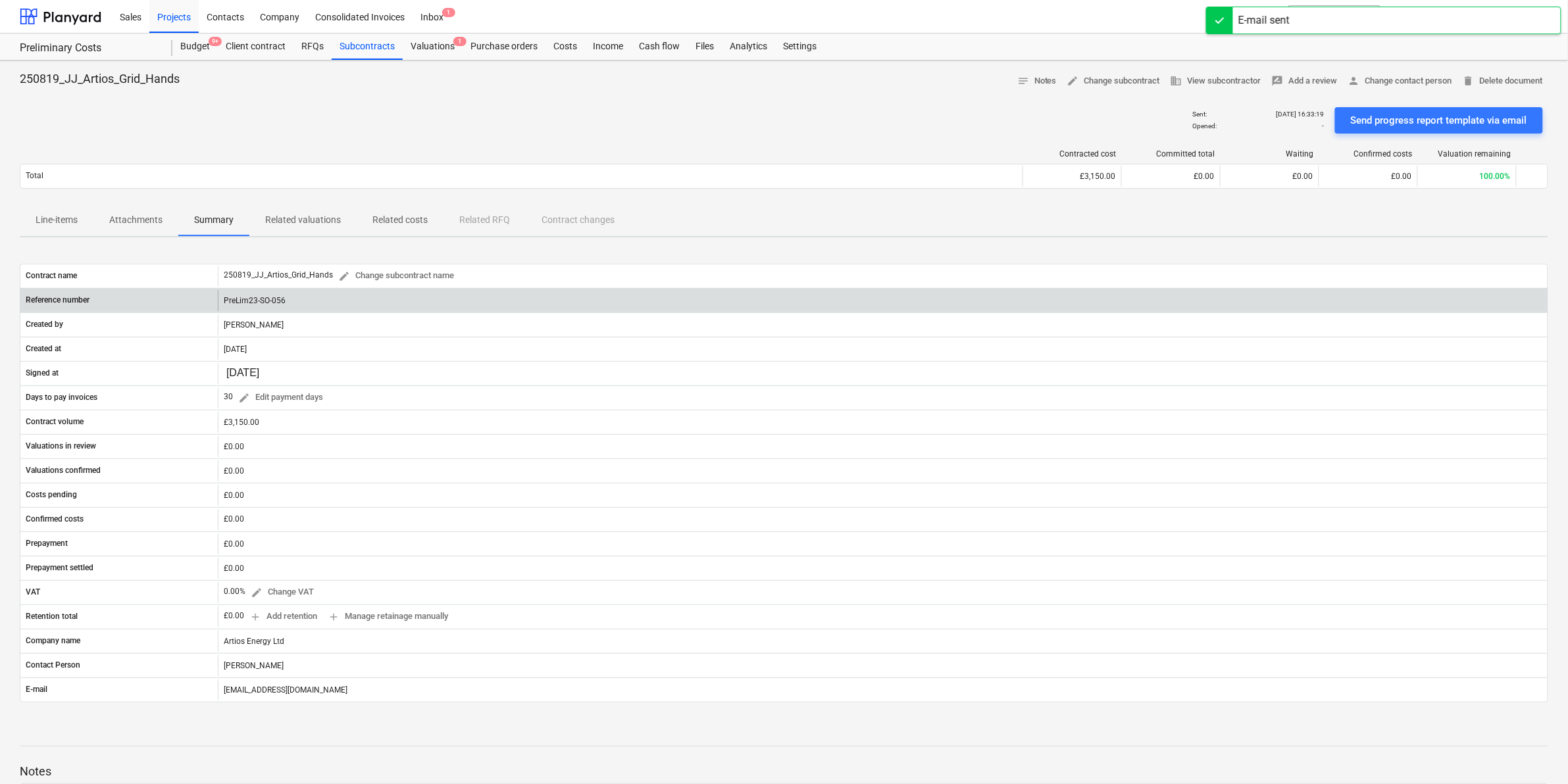
click at [281, 298] on div "PreLim23-SO-056" at bounding box center [883, 300] width 1330 height 21
drag, startPoint x: 291, startPoint y: 303, endPoint x: 211, endPoint y: 302, distance: 80.0
click at [211, 302] on div "Reference number PreLim23-SO-056" at bounding box center [784, 300] width 1527 height 21
copy div "PreLim23-SO-056"
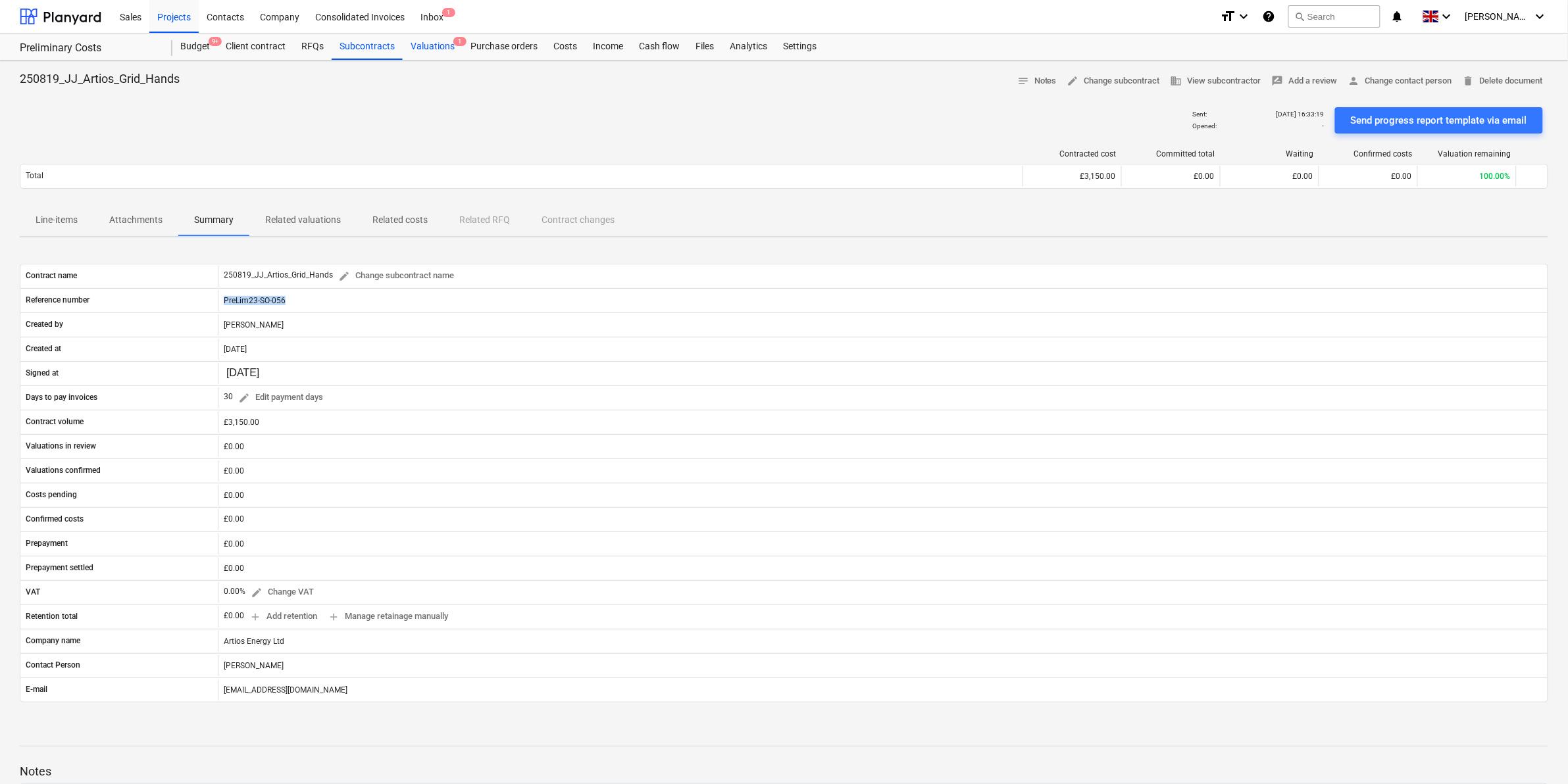
click at [428, 50] on div "Valuations 1" at bounding box center [432, 46] width 60 height 26
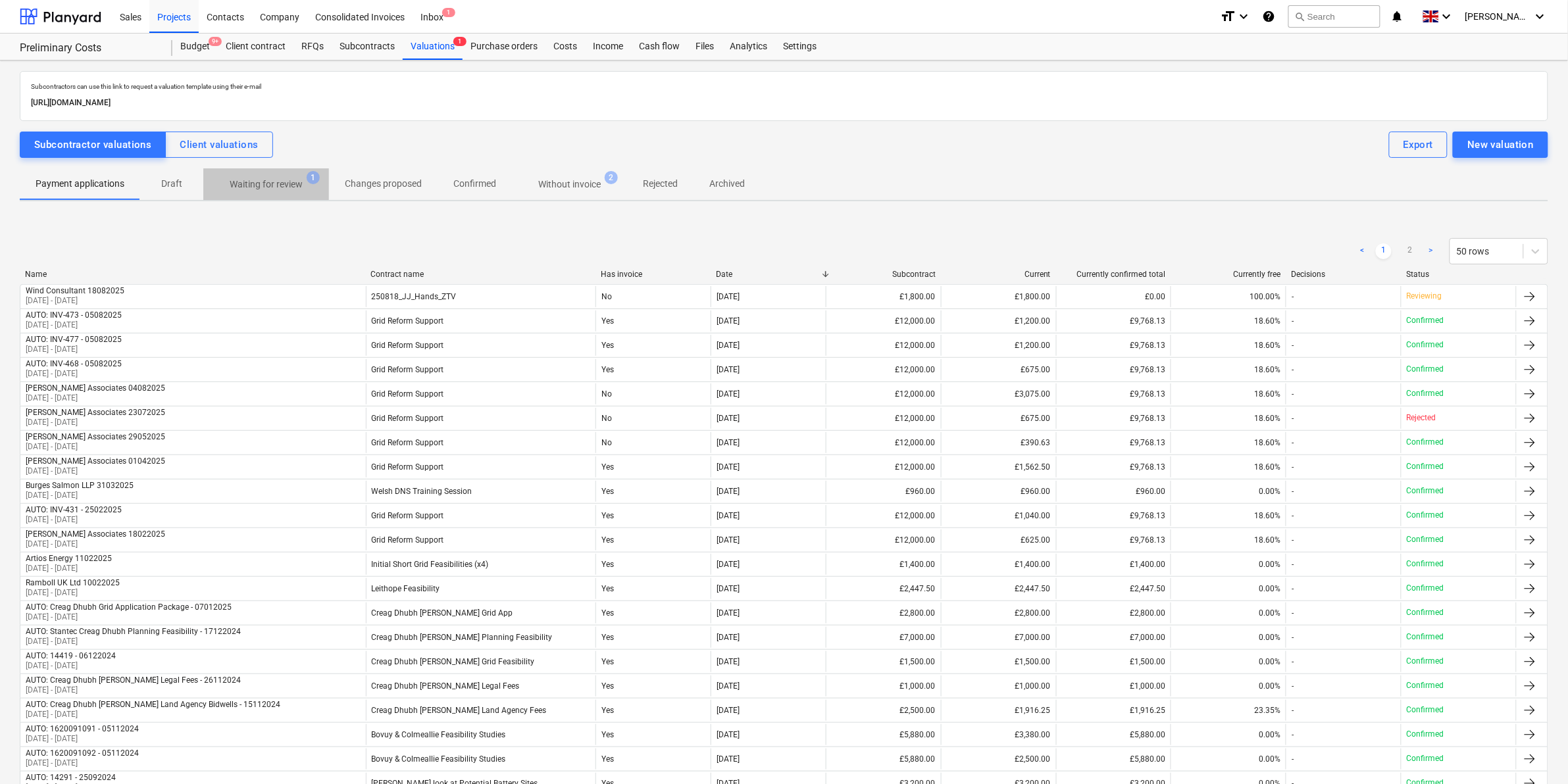
click at [267, 175] on span "Waiting for review 1" at bounding box center [266, 185] width 126 height 24
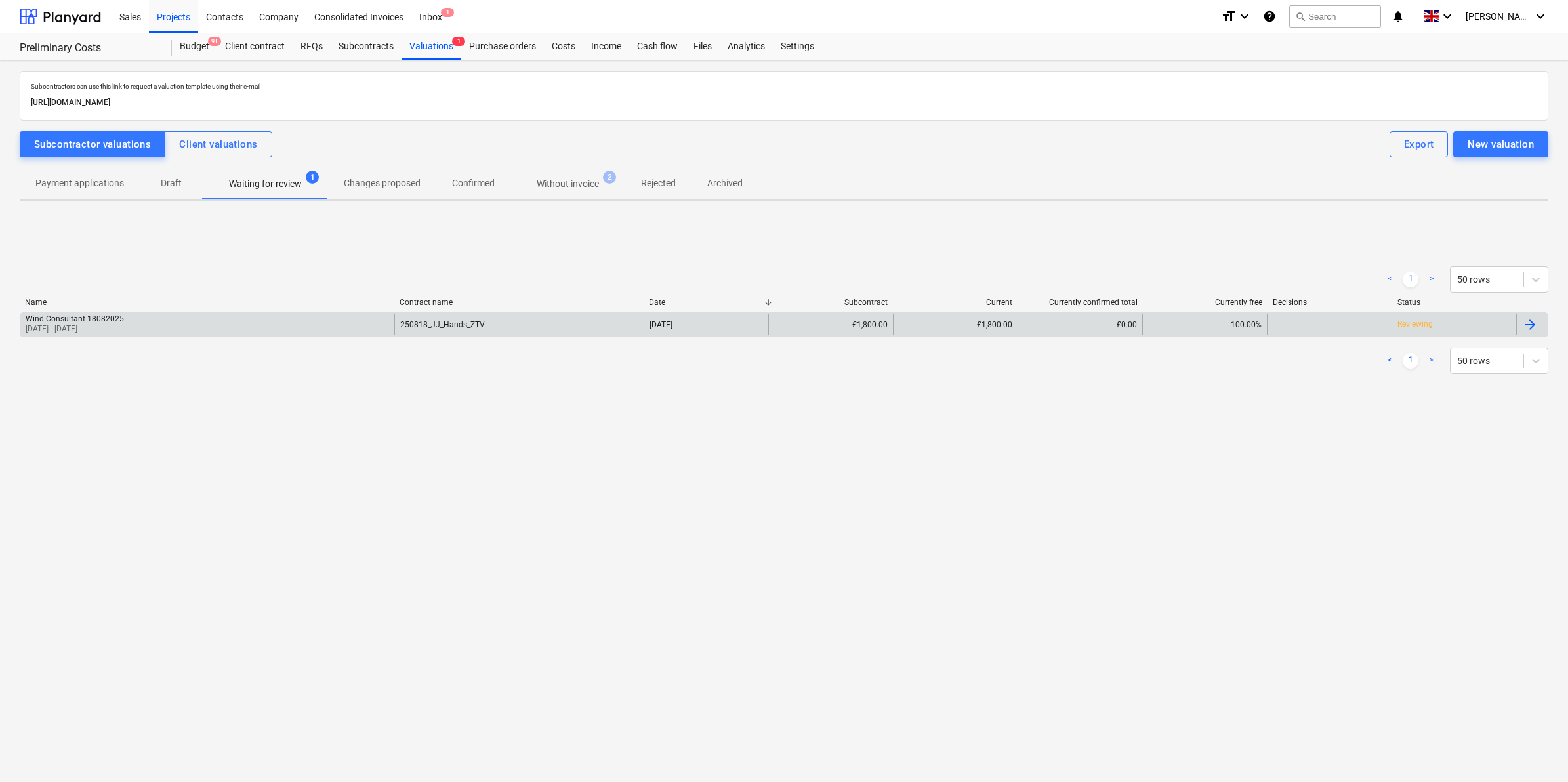
click at [1532, 326] on div at bounding box center [1530, 325] width 16 height 16
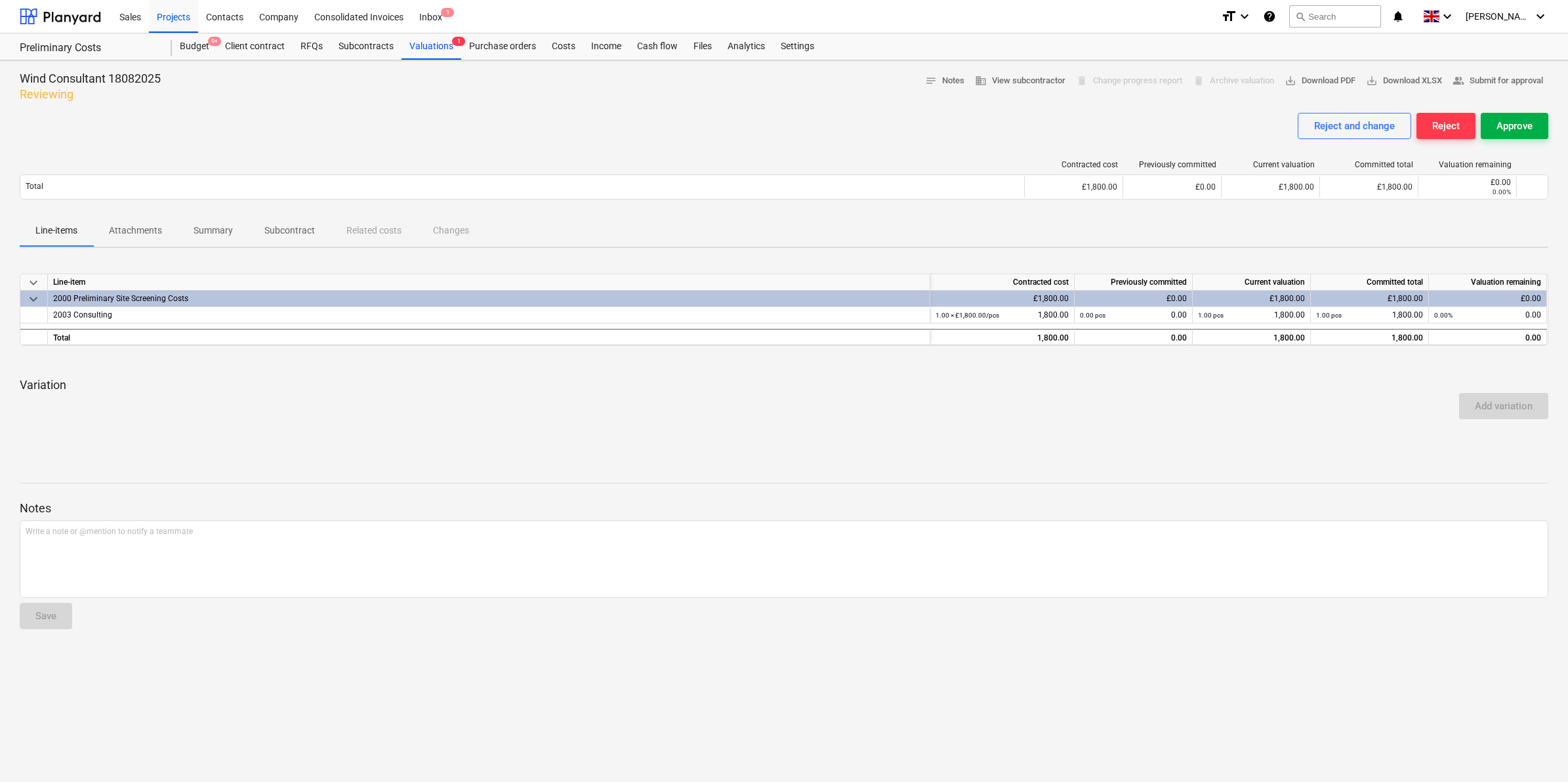
click at [1513, 134] on div "Approve" at bounding box center [1514, 126] width 36 height 17
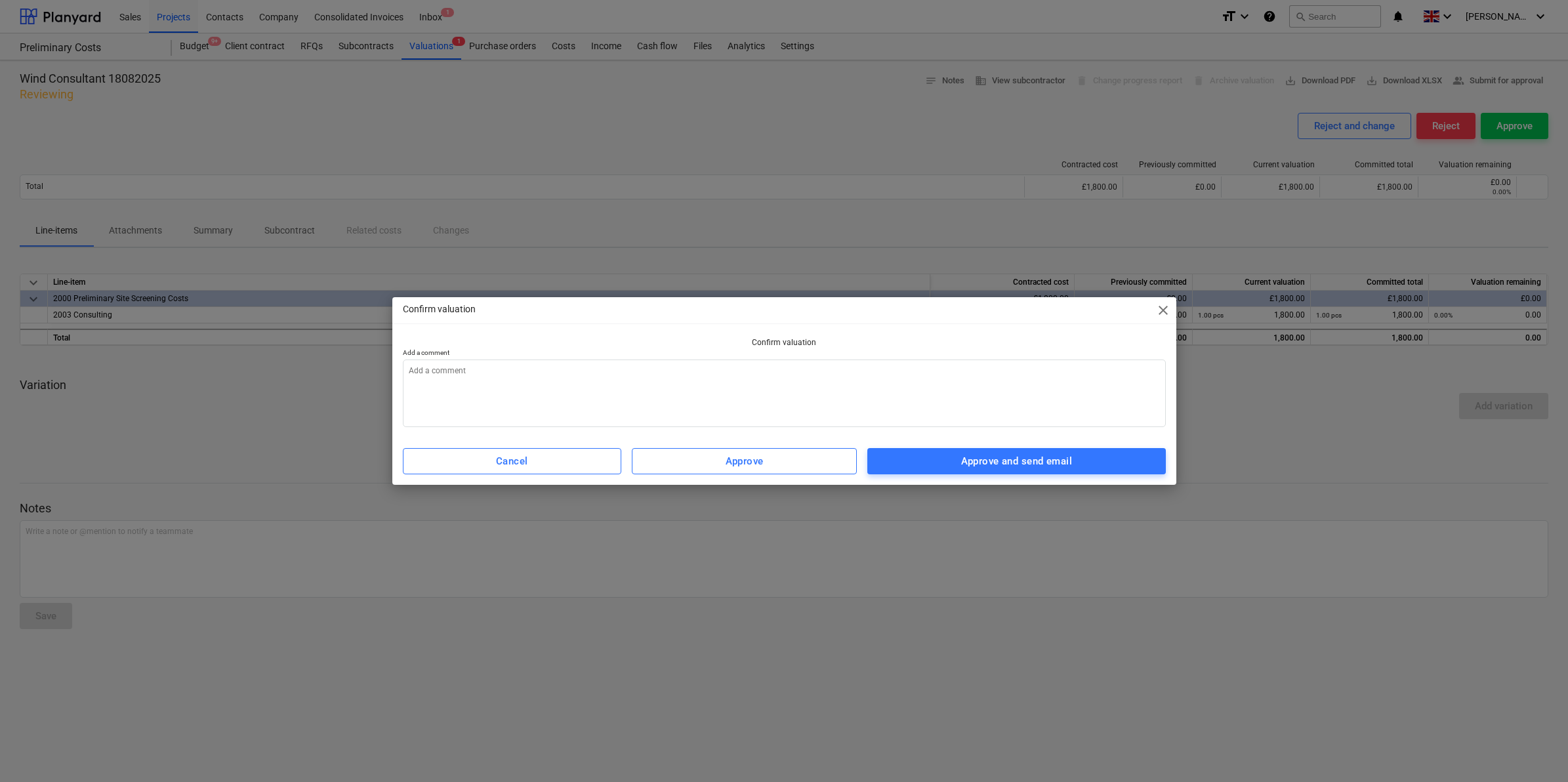
type textarea "x"
click at [613, 379] on textarea at bounding box center [784, 393] width 763 height 68
type textarea "J"
type textarea "x"
type textarea "JJ"
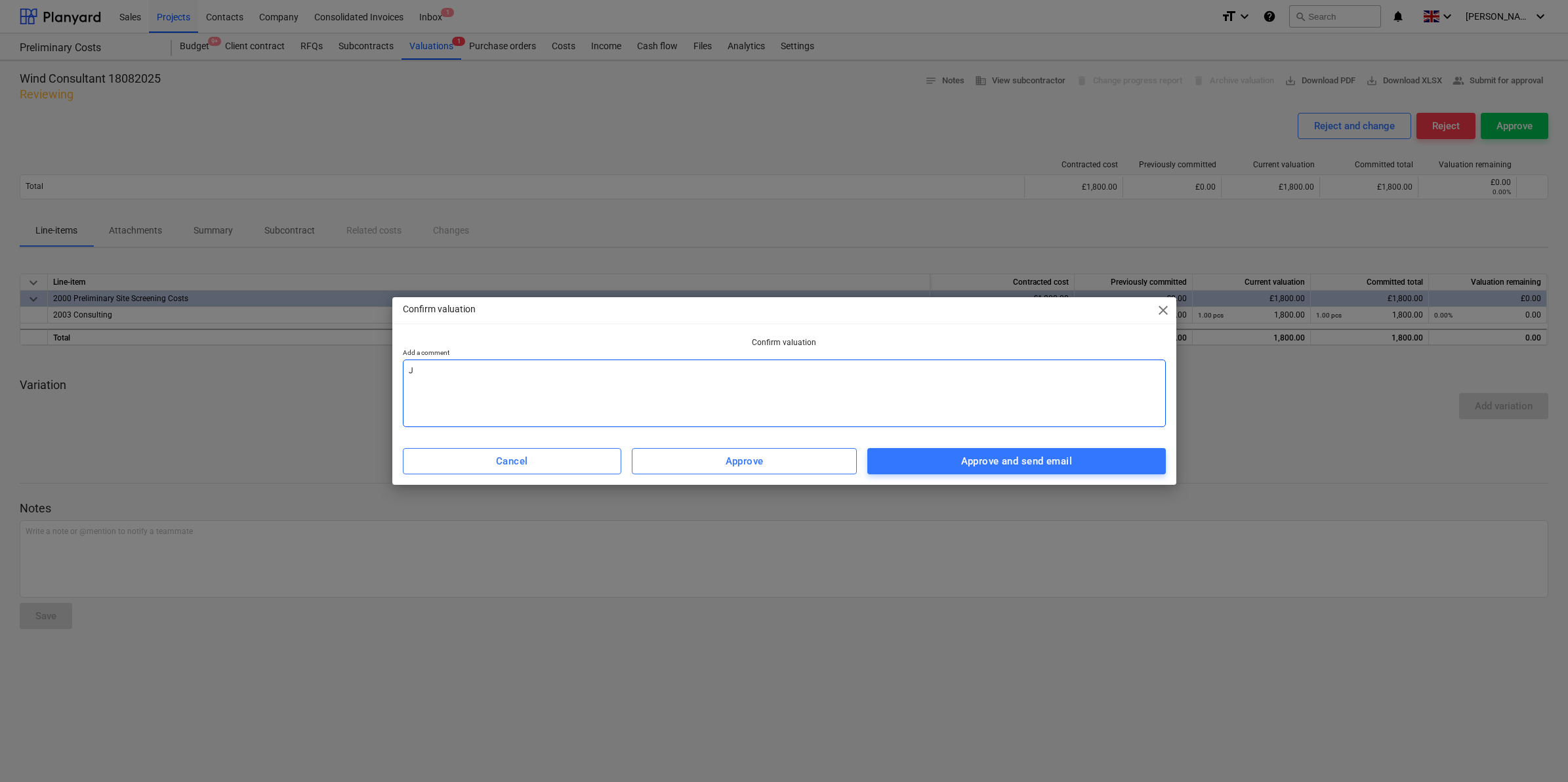
type textarea "x"
type textarea "JJ"
type textarea "x"
type textarea "JJ a"
type textarea "x"
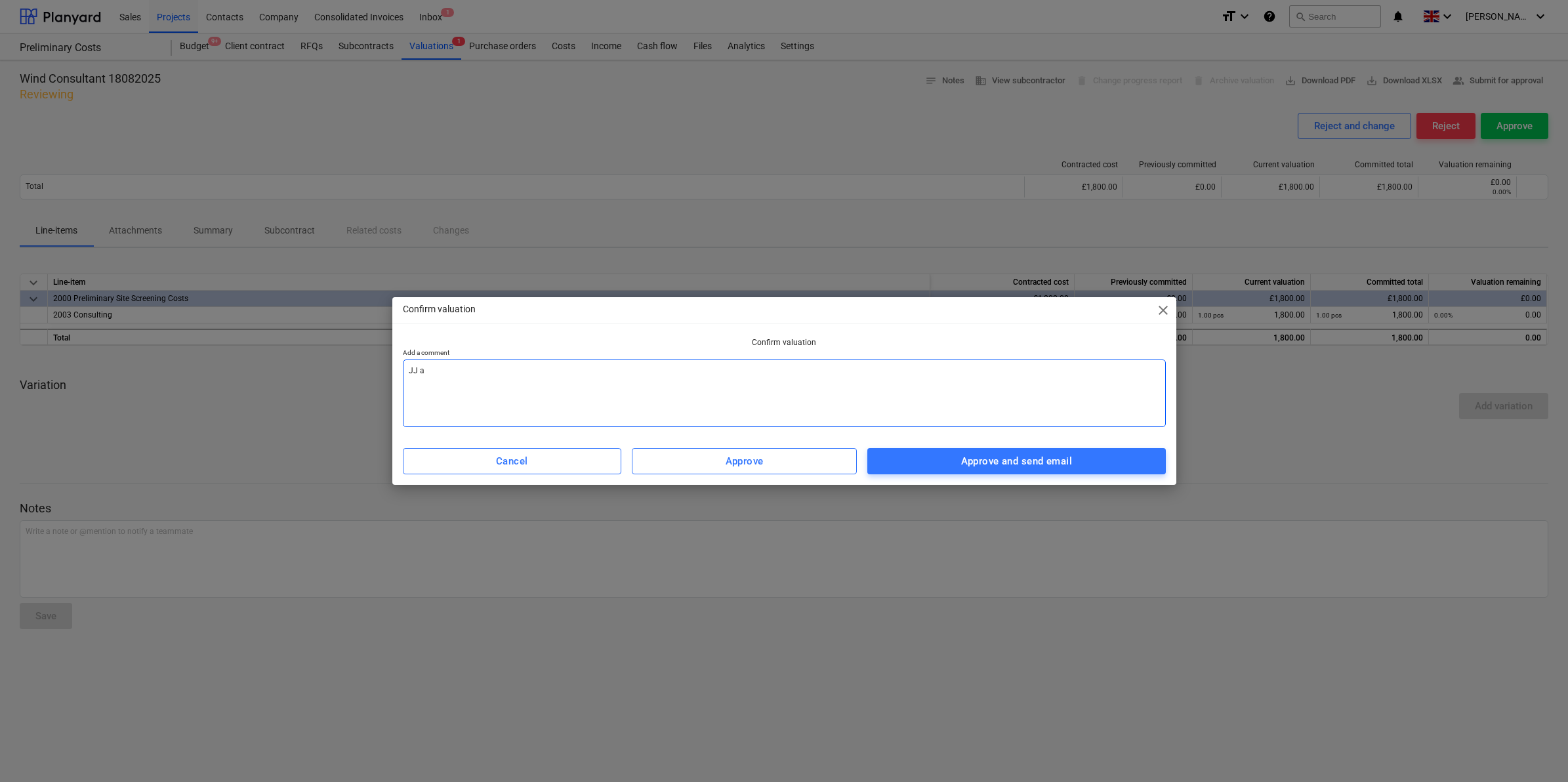
type textarea "JJ ap"
type textarea "x"
type textarea "JJ app"
type textarea "x"
type textarea "JJ appr"
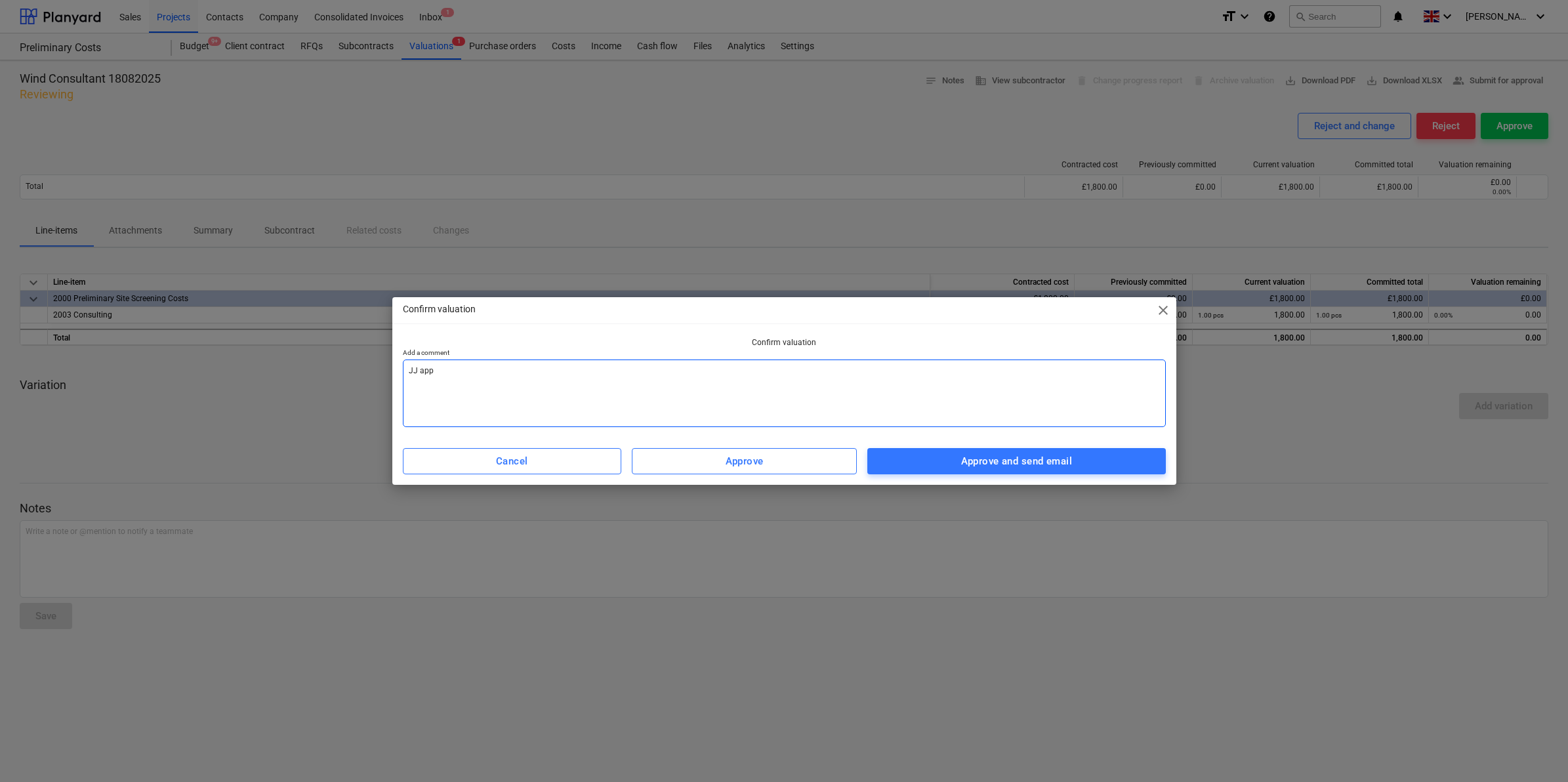
type textarea "x"
type textarea "JJ appro"
type textarea "x"
type textarea "[PERSON_NAME]"
type textarea "x"
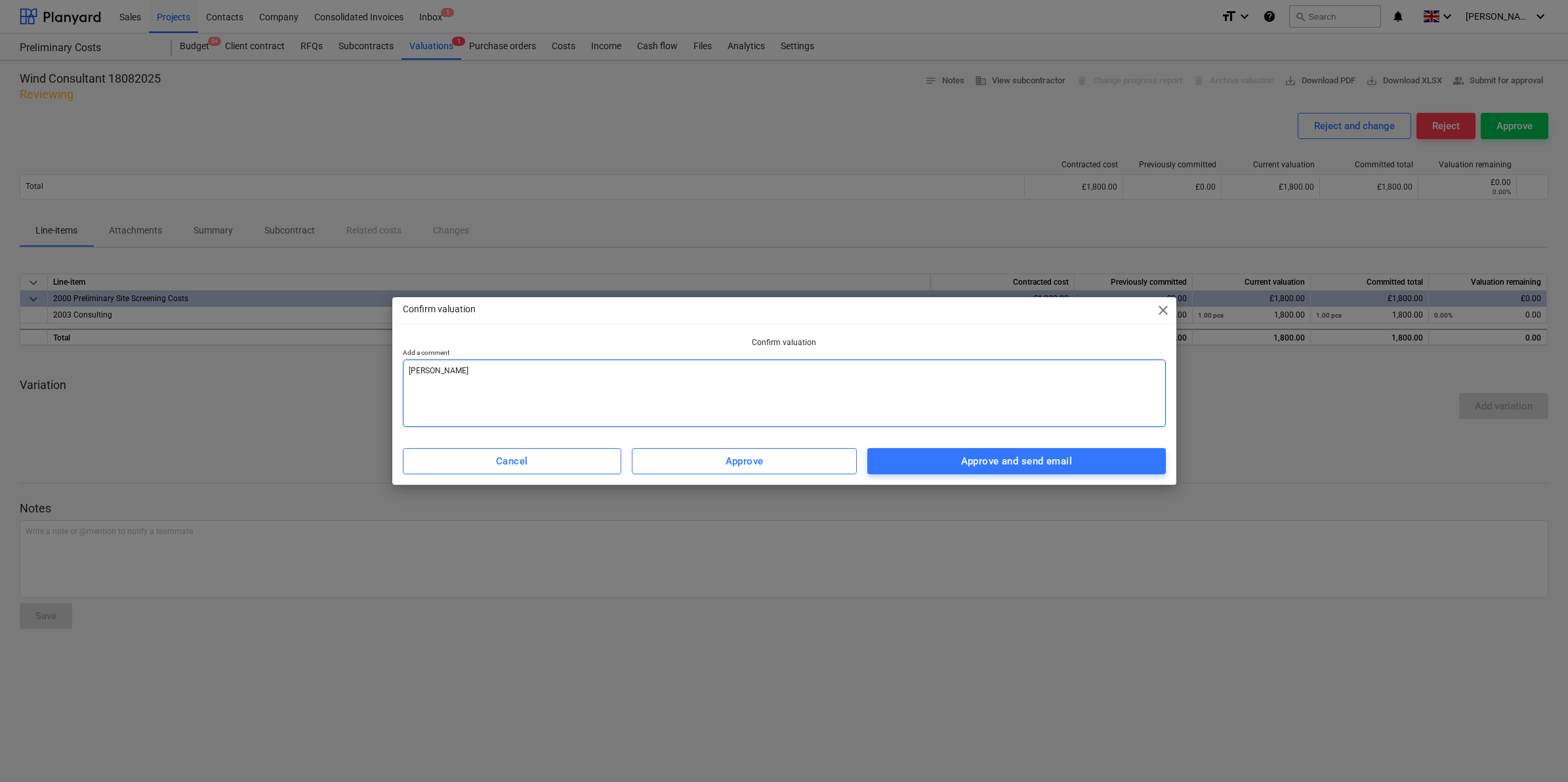
type textarea "JJ approve"
type textarea "x"
type textarea "JJ approved"
type textarea "x"
type textarea "JJ approved"
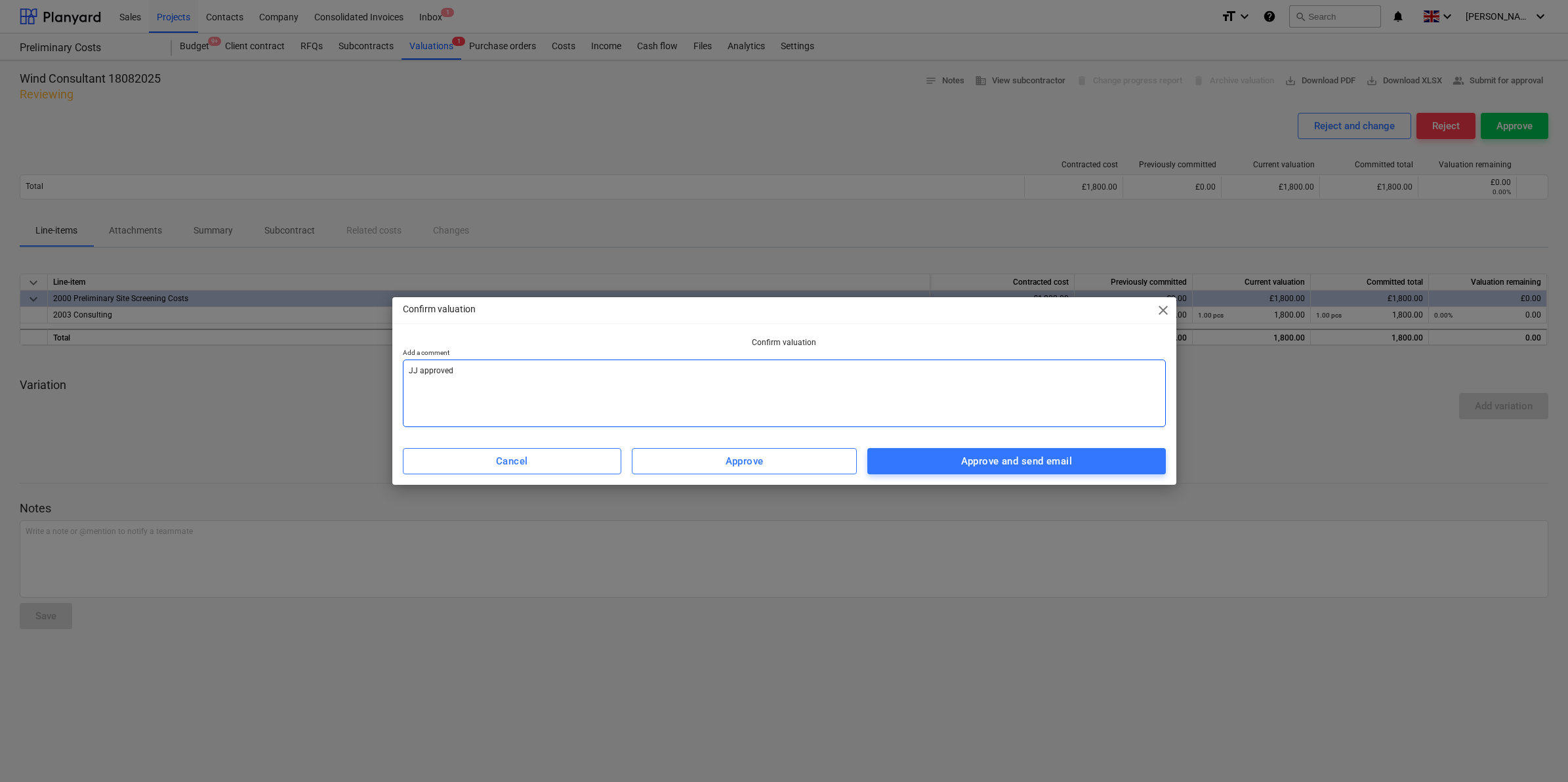
type textarea "x"
type textarea "JJ approved 1"
type textarea "x"
type textarea "JJ approved 19"
type textarea "x"
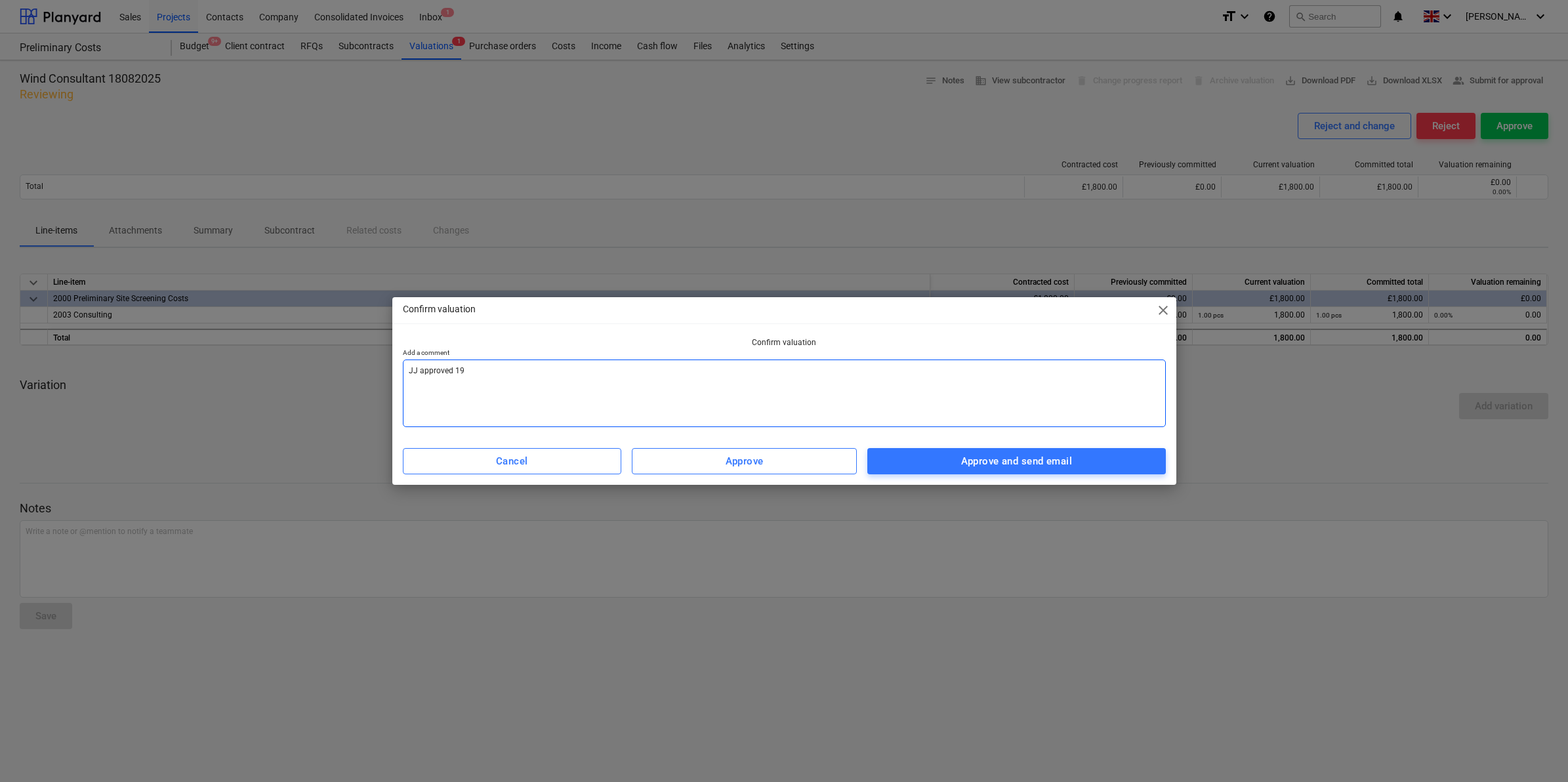
type textarea "JJ approved 19."
type textarea "x"
type textarea "JJ approved 19.0"
type textarea "x"
type textarea "JJ approved 19.08"
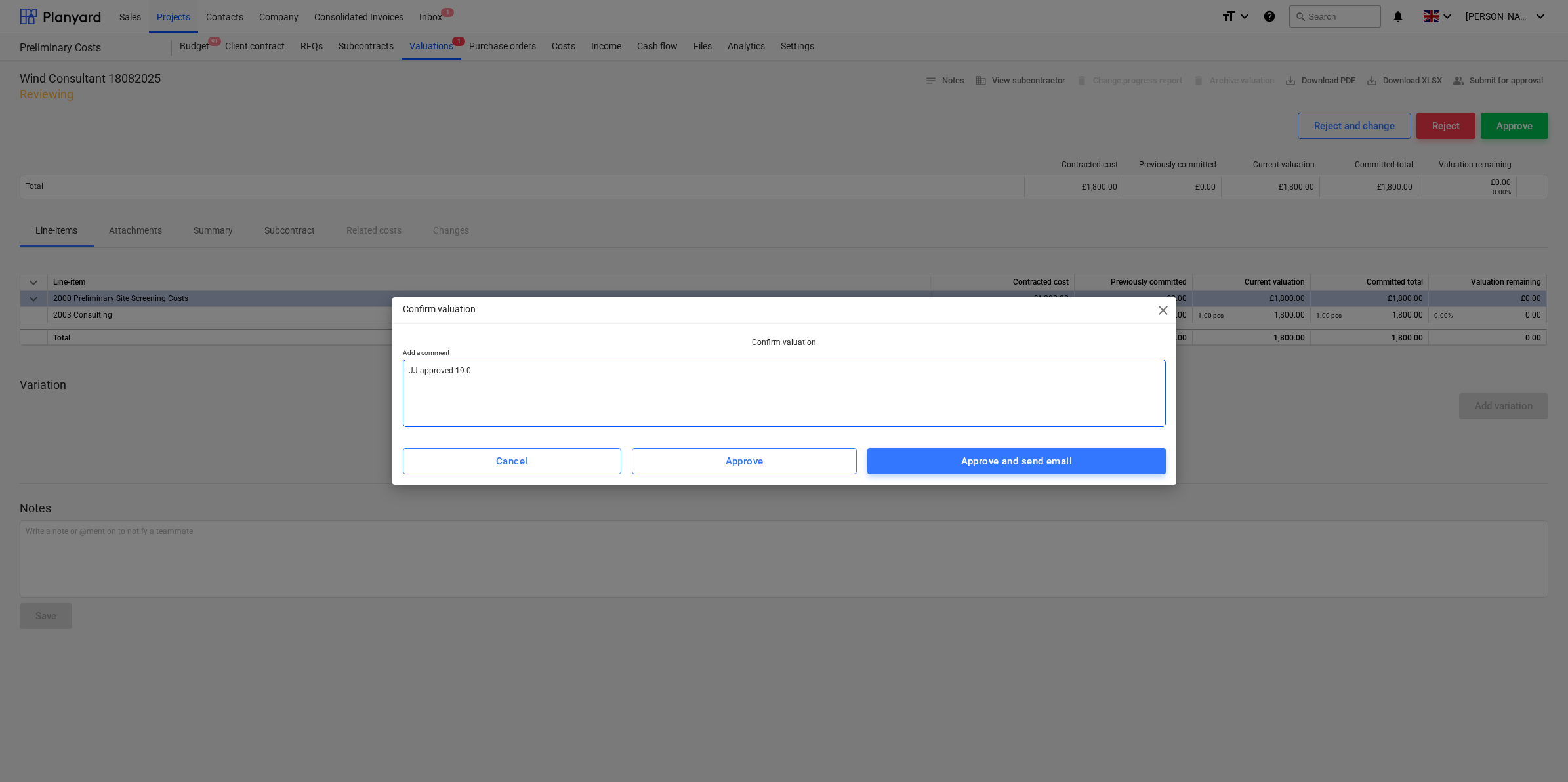
type textarea "x"
type textarea "JJ approved 19.08."
type textarea "x"
type textarea "JJ approved 19.08.2"
type textarea "x"
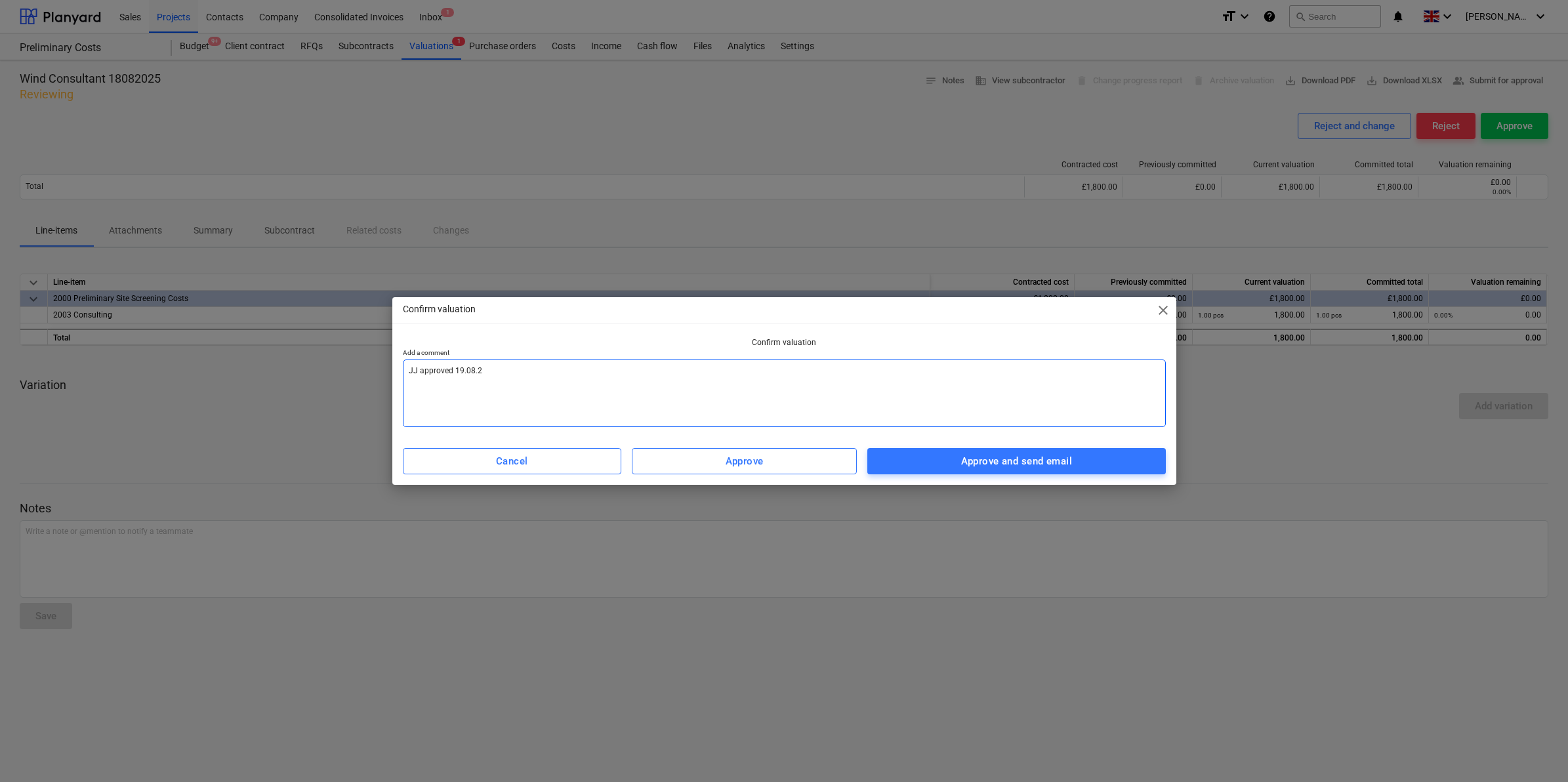
type textarea "JJ approved [DATE]"
type textarea "x"
type textarea "JJ approved [DATE]"
click at [1038, 453] on div "Approve and send email" at bounding box center [1017, 461] width 111 height 17
type textarea "x"
